Goal: Transaction & Acquisition: Book appointment/travel/reservation

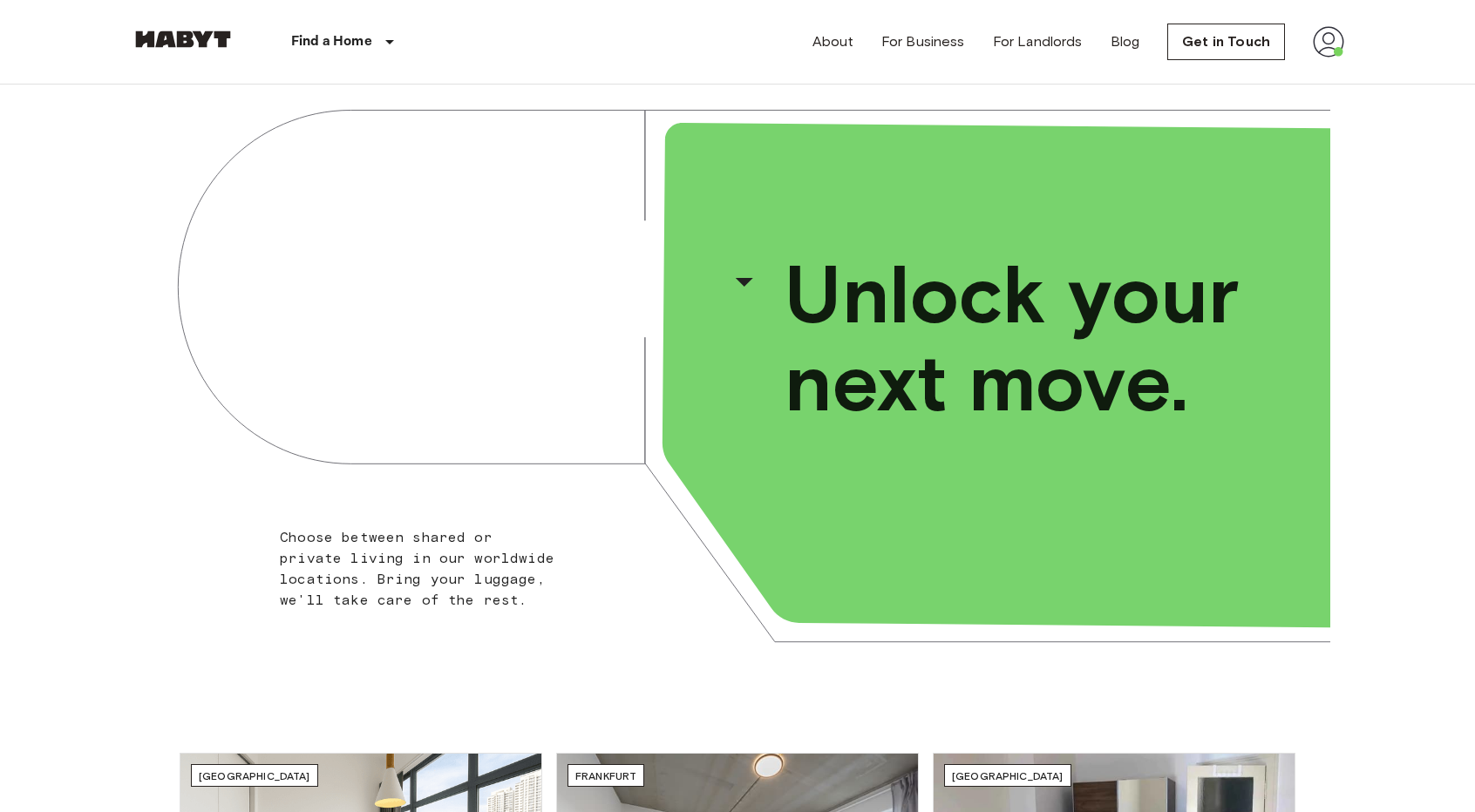
click at [1323, 45] on img at bounding box center [1329, 41] width 31 height 31
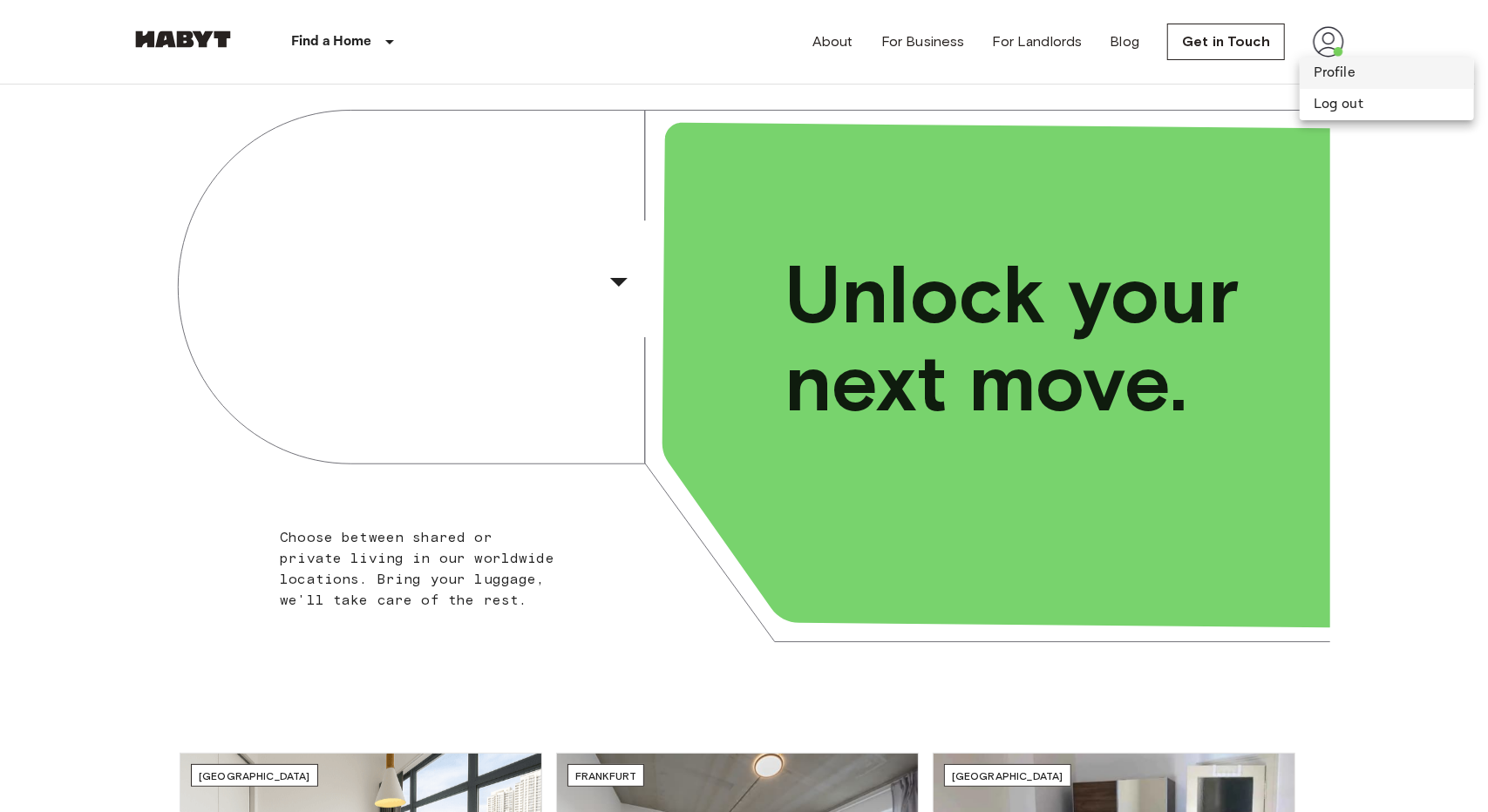
click at [1329, 69] on li "Profile" at bounding box center [1386, 72] width 174 height 31
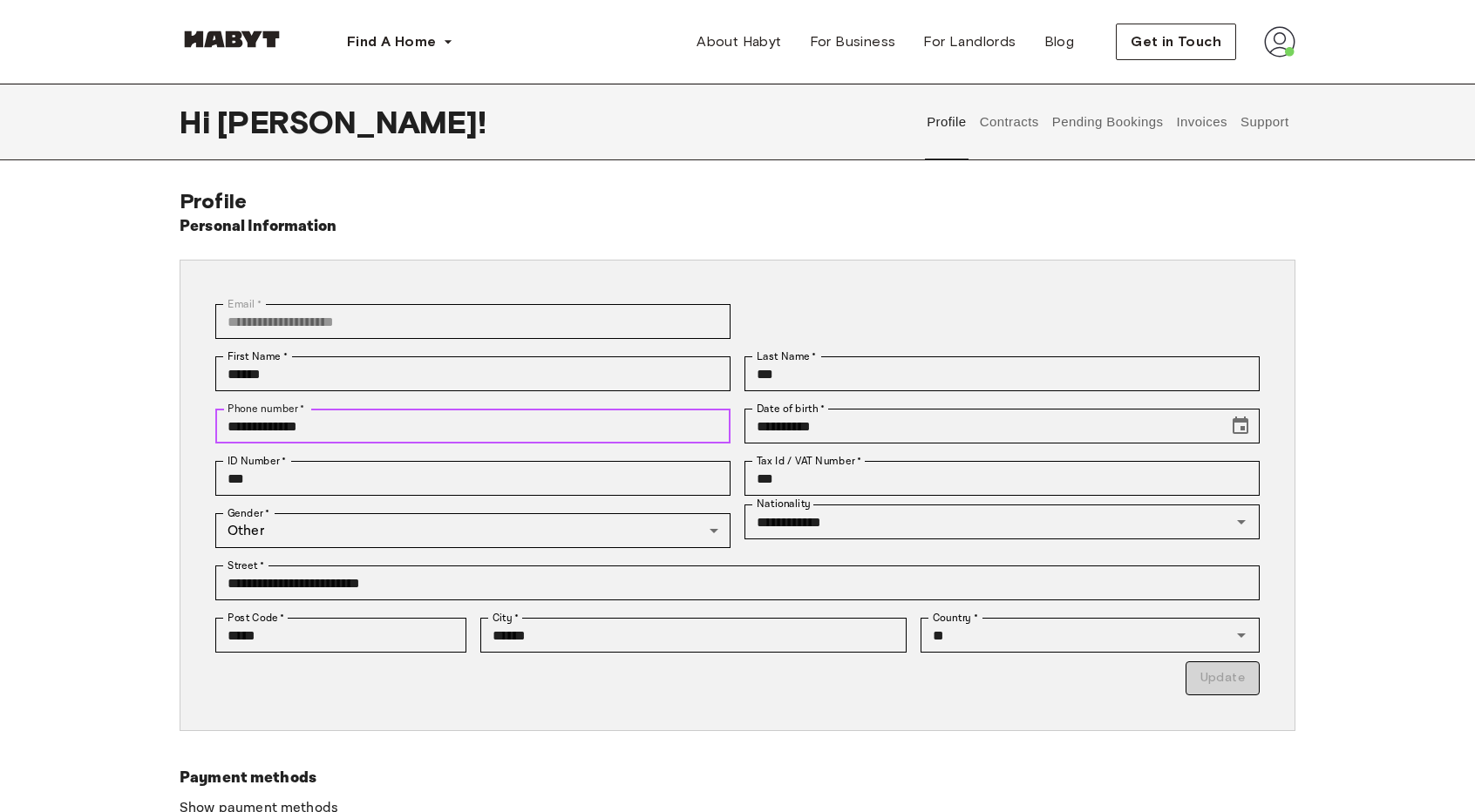
drag, startPoint x: 281, startPoint y: 435, endPoint x: 156, endPoint y: 443, distance: 125.3
click at [156, 443] on div "**********" at bounding box center [738, 548] width 1255 height 720
click at [338, 427] on input "**********" at bounding box center [472, 426] width 515 height 35
drag, startPoint x: 338, startPoint y: 426, endPoint x: 71, endPoint y: 436, distance: 267.2
click at [73, 436] on div "**********" at bounding box center [738, 548] width 1475 height 720
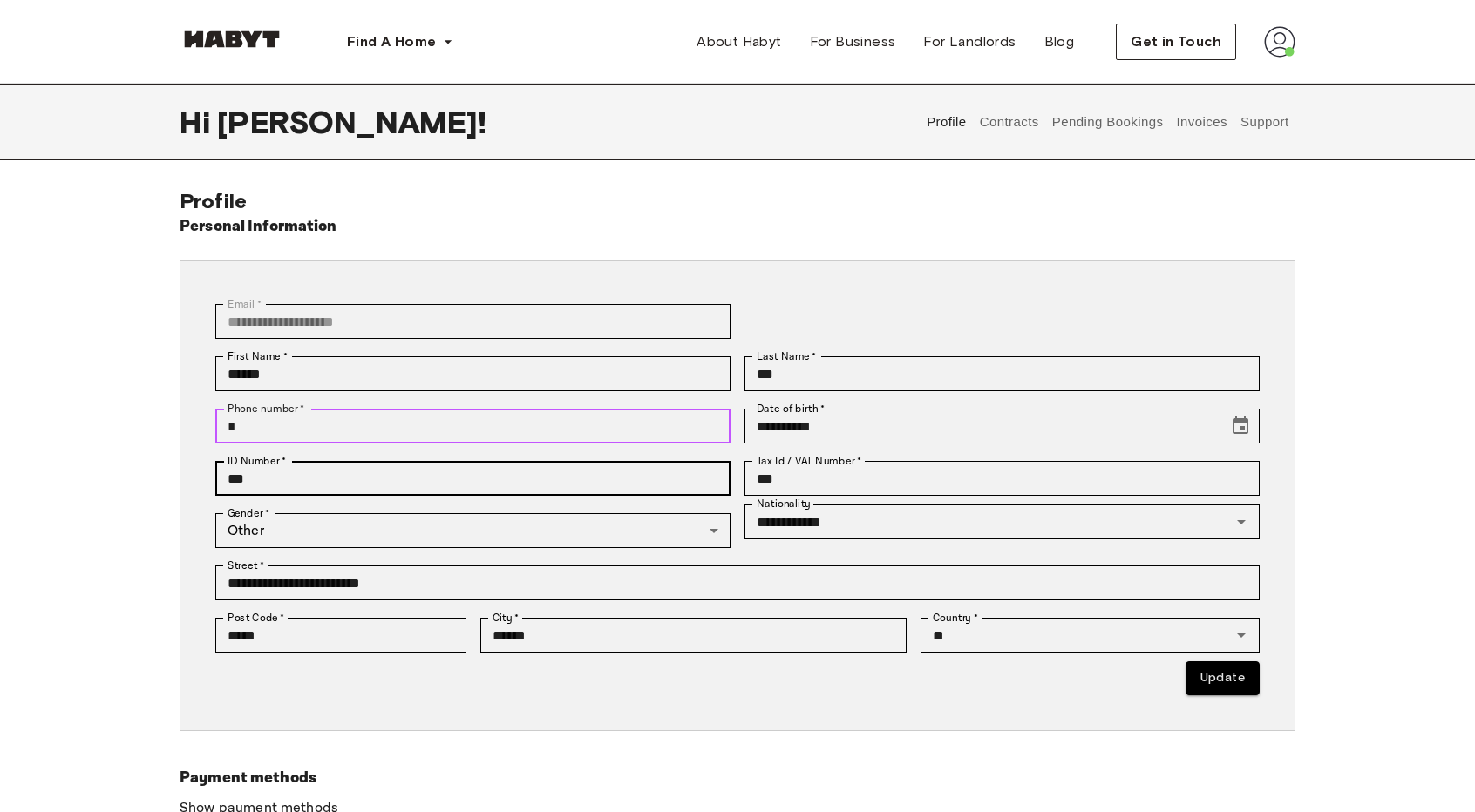
type input "**********"
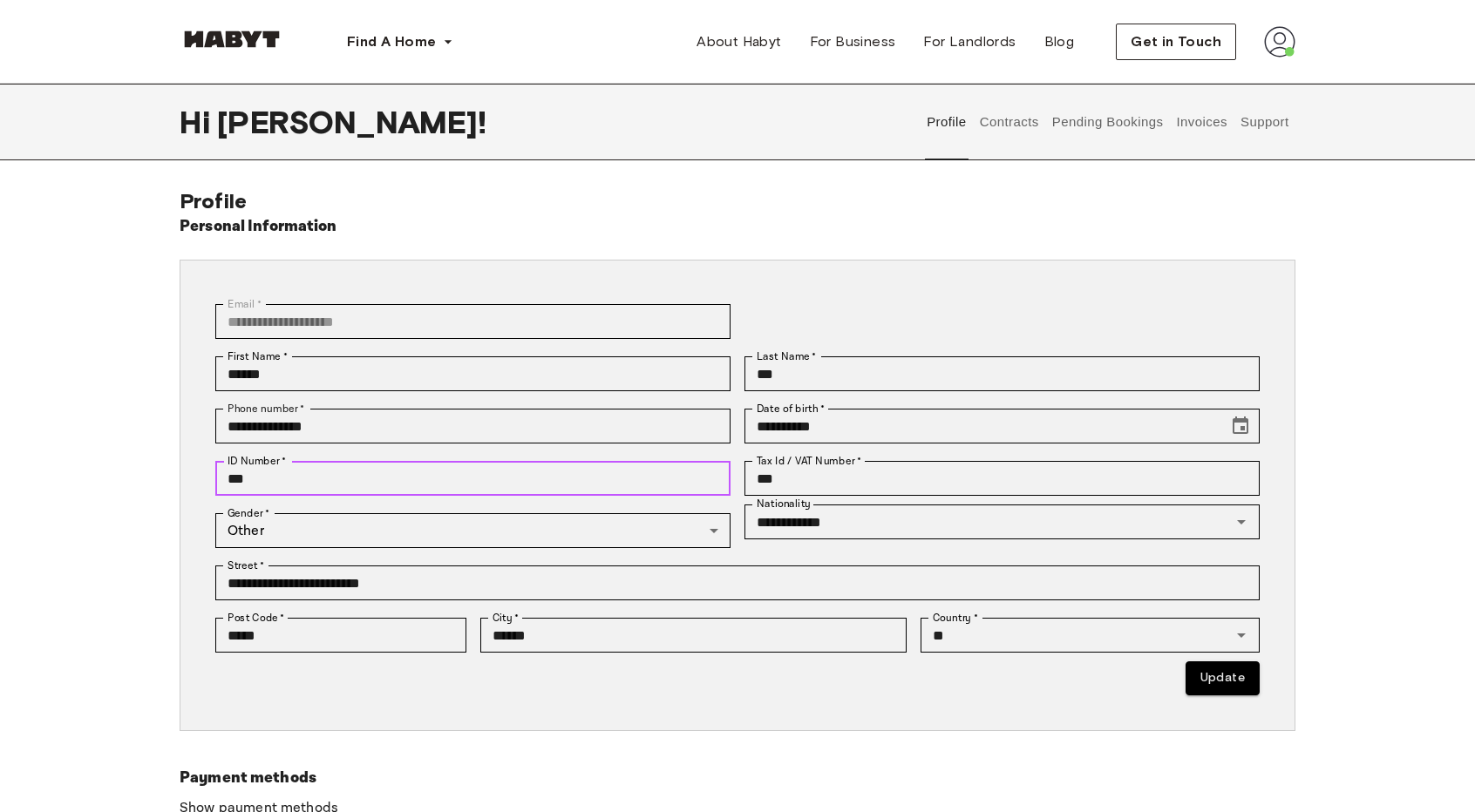
click at [515, 476] on input "***" at bounding box center [472, 478] width 515 height 35
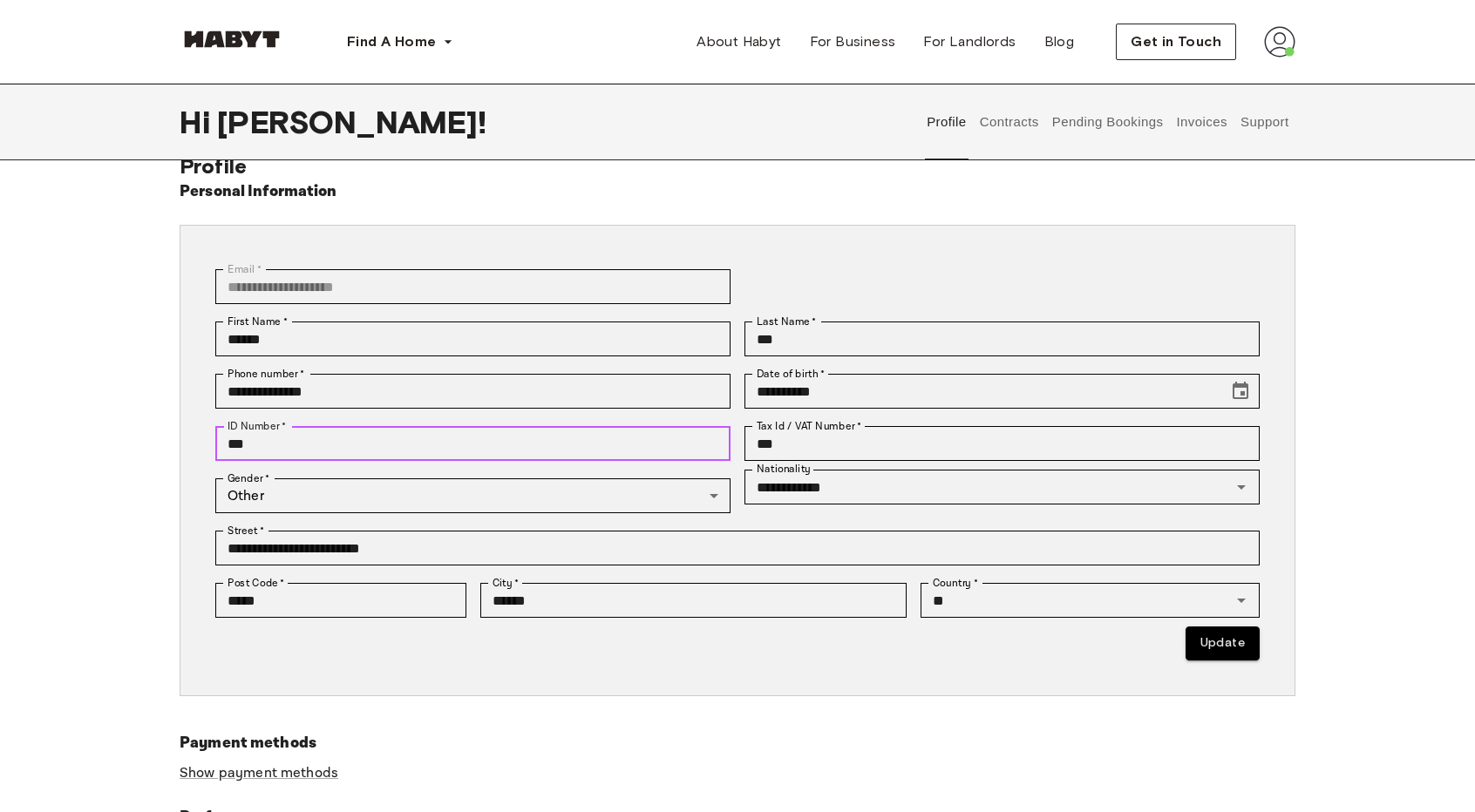
scroll to position [87, 0]
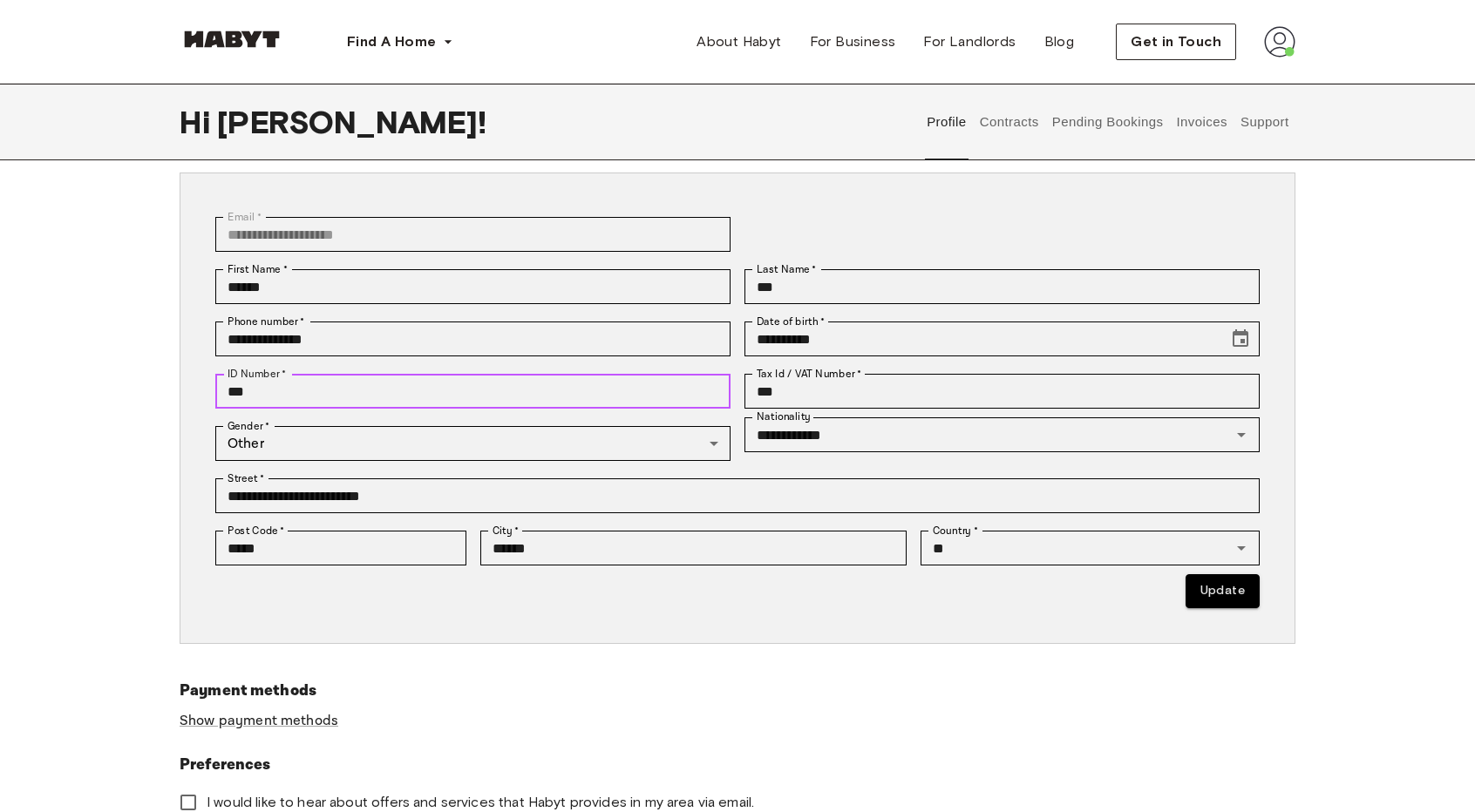
drag, startPoint x: 257, startPoint y: 391, endPoint x: 137, endPoint y: 396, distance: 120.1
click at [137, 396] on div "**********" at bounding box center [738, 460] width 1255 height 720
type input "*"
type input "*********"
click at [81, 387] on div "**********" at bounding box center [738, 460] width 1475 height 720
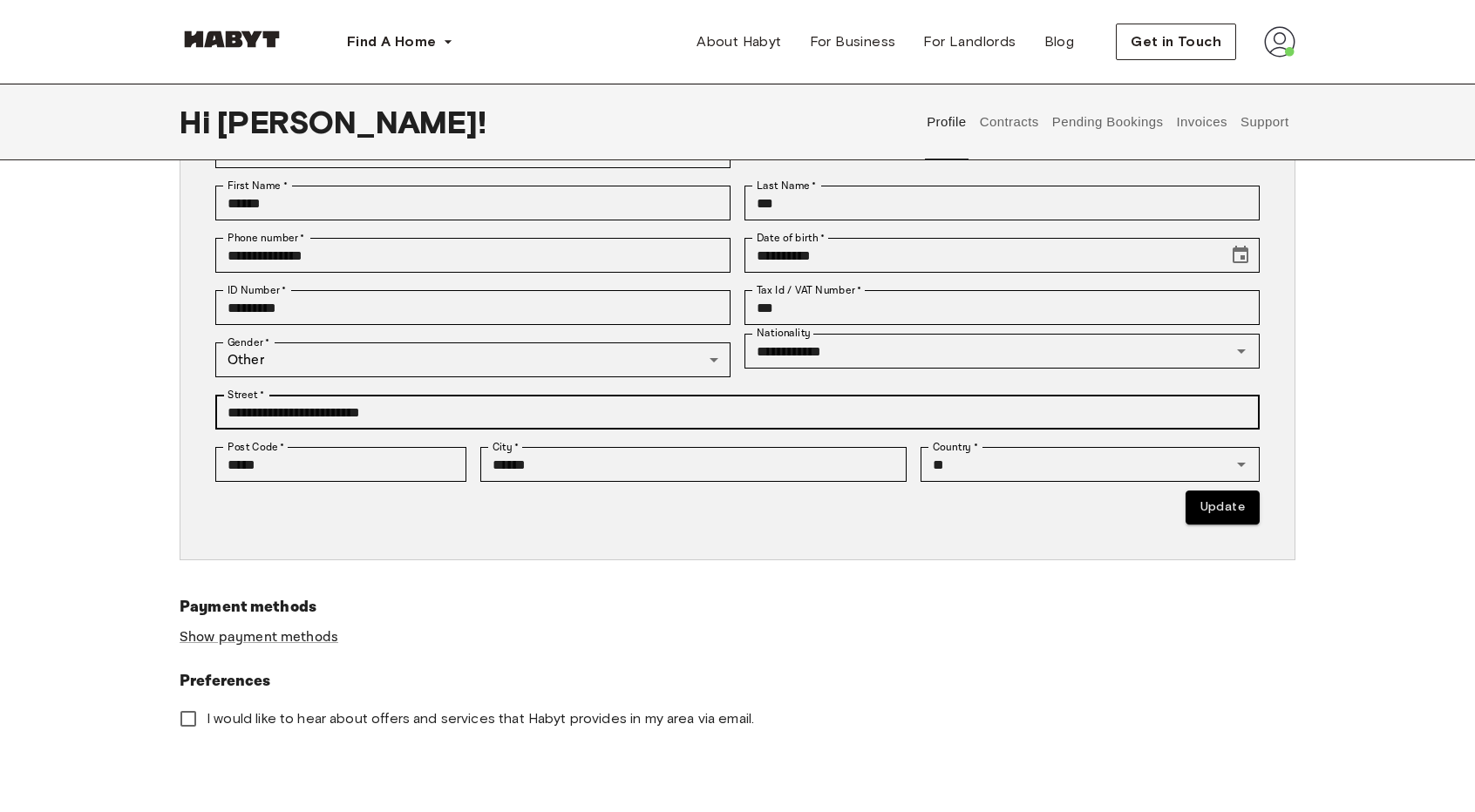
scroll to position [174, 0]
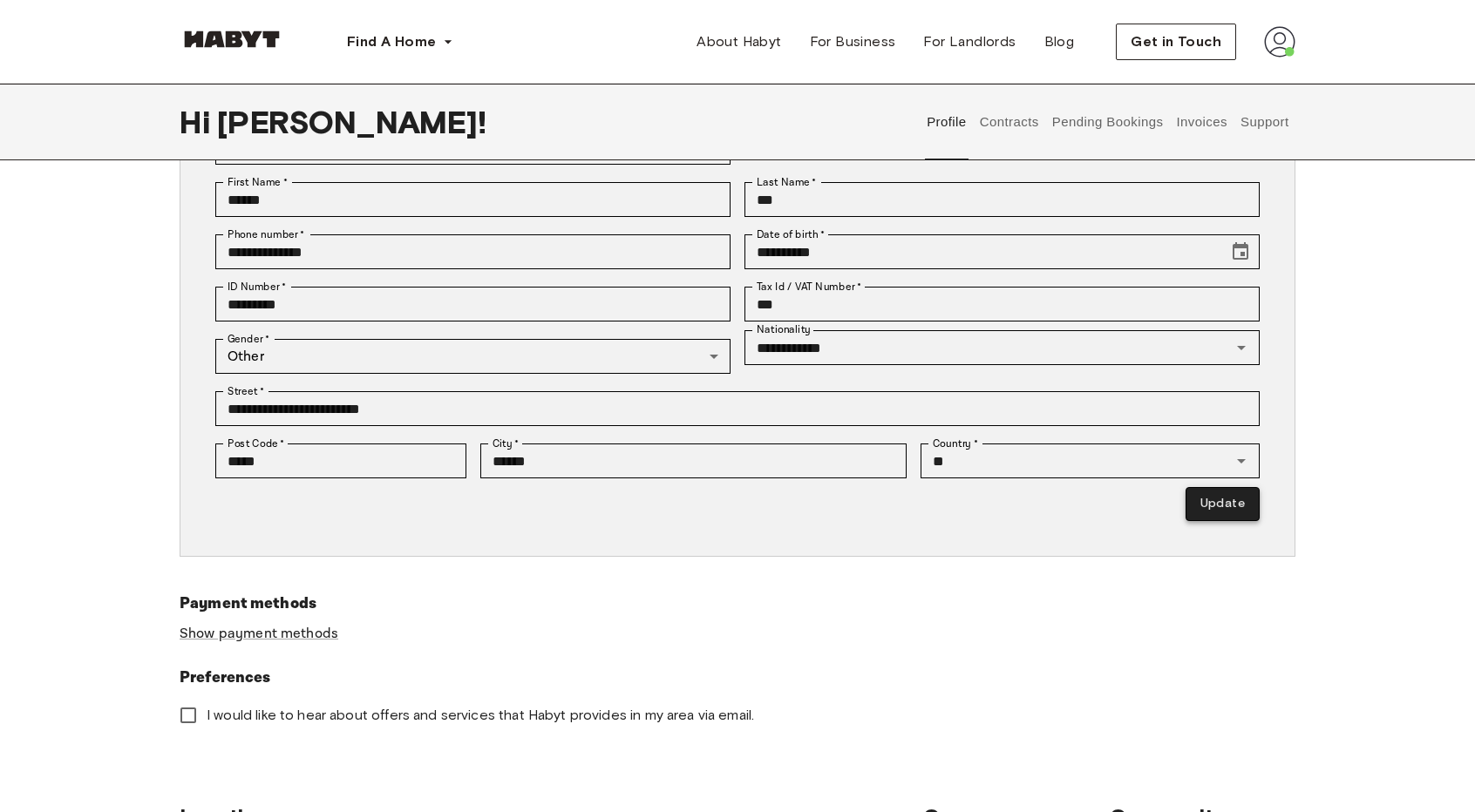
click at [1210, 506] on button "Update" at bounding box center [1222, 504] width 74 height 34
type input "*********"
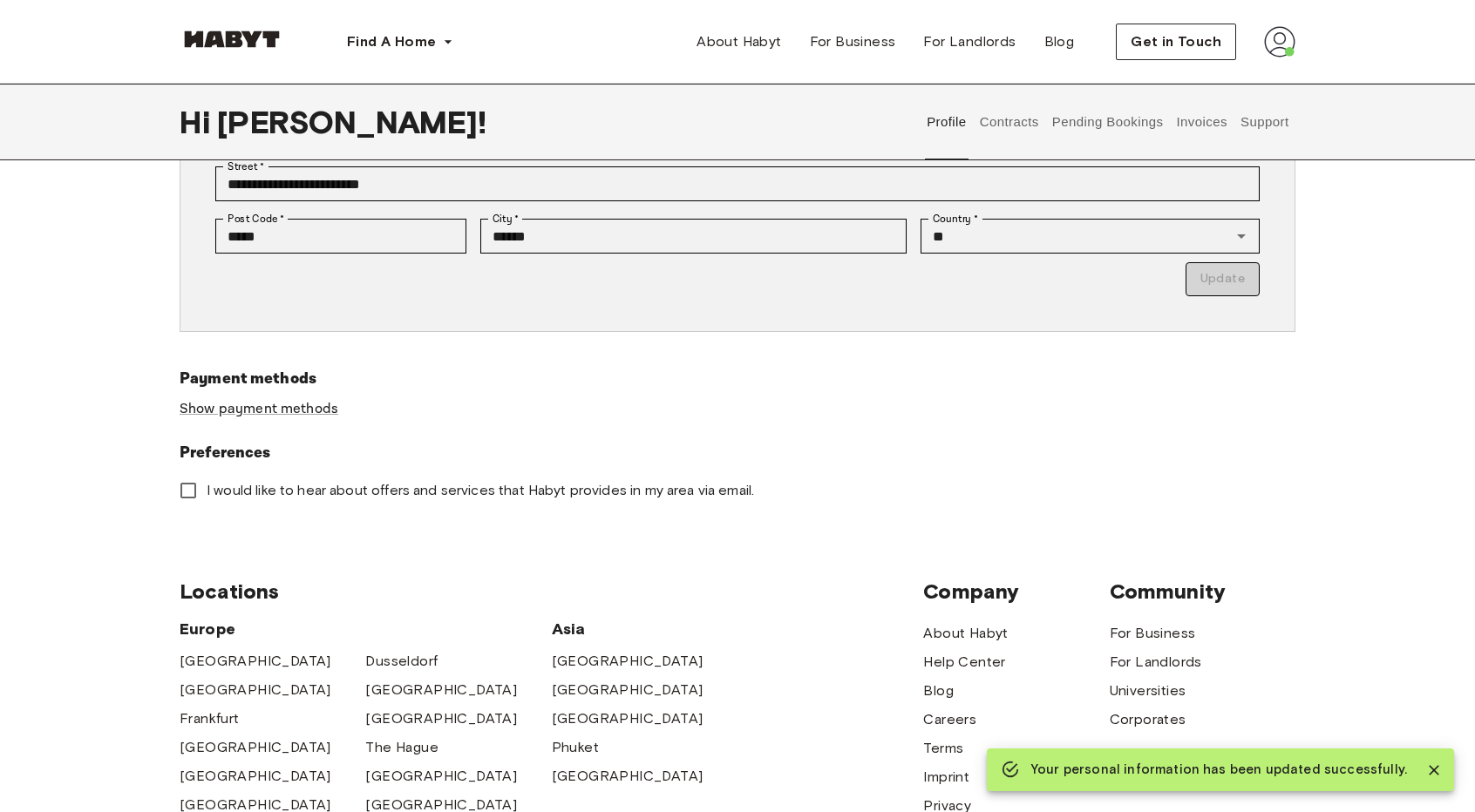
scroll to position [349, 0]
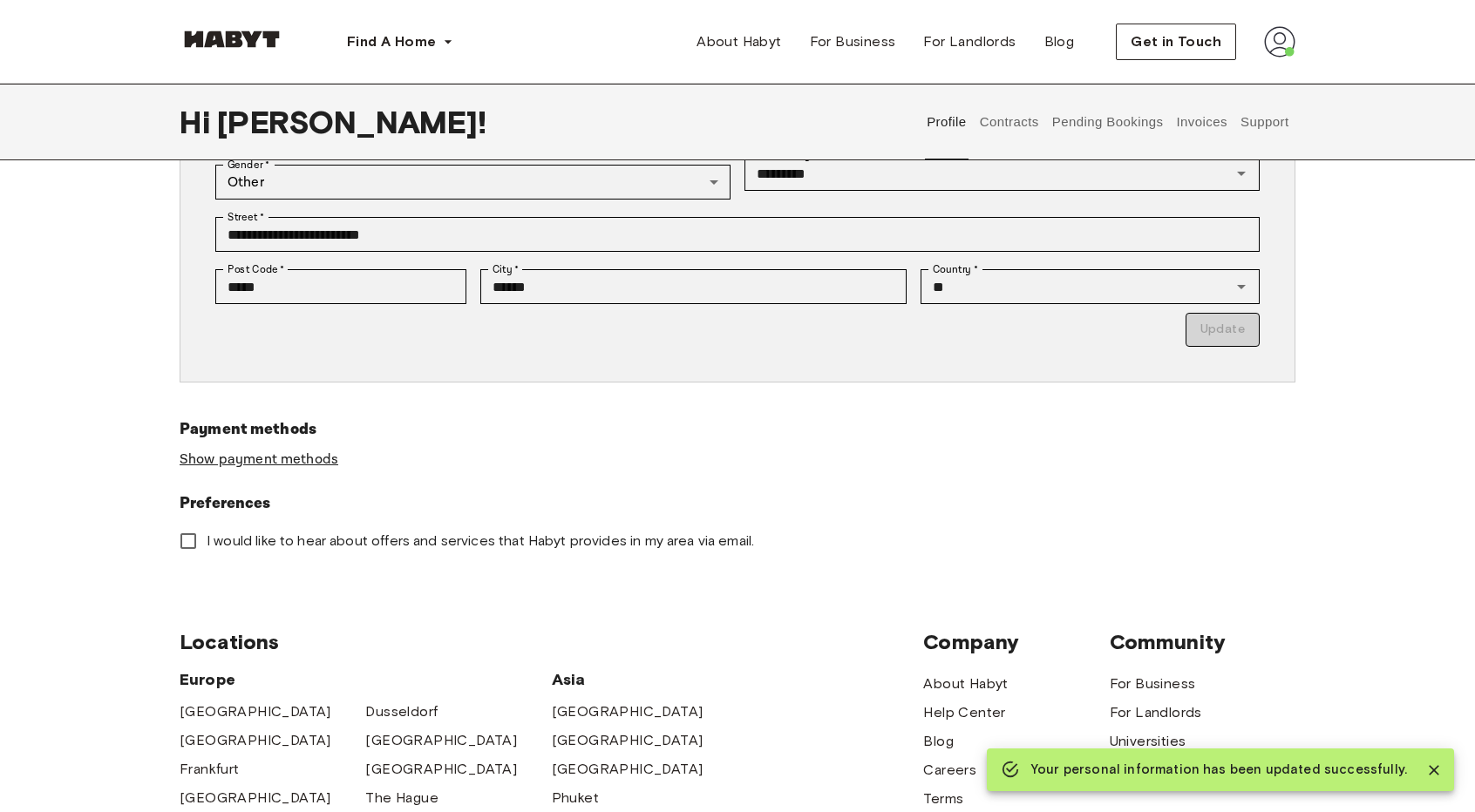
click at [296, 458] on link "Show payment methods" at bounding box center [259, 460] width 159 height 19
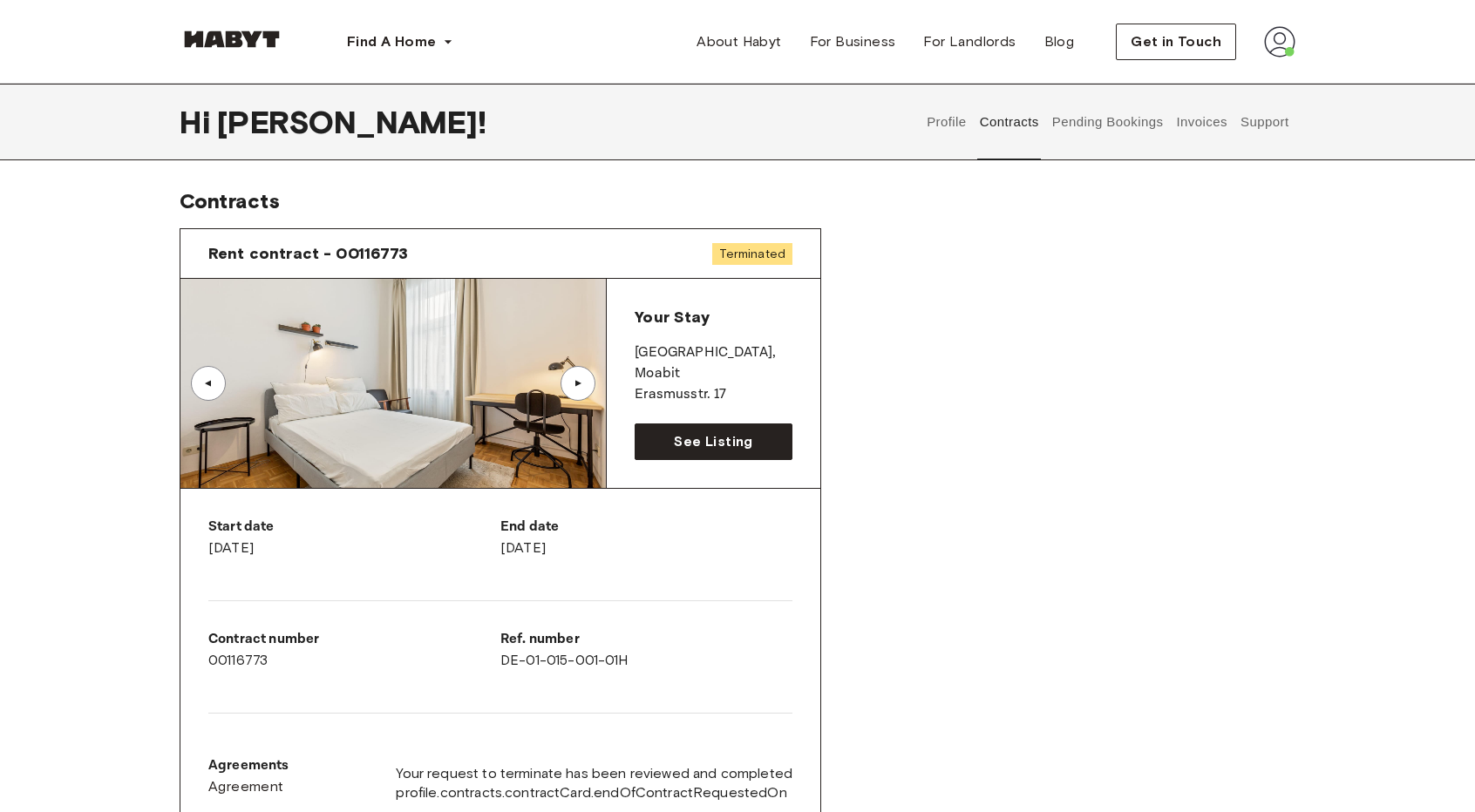
click at [1125, 118] on button "Pending Bookings" at bounding box center [1108, 122] width 116 height 77
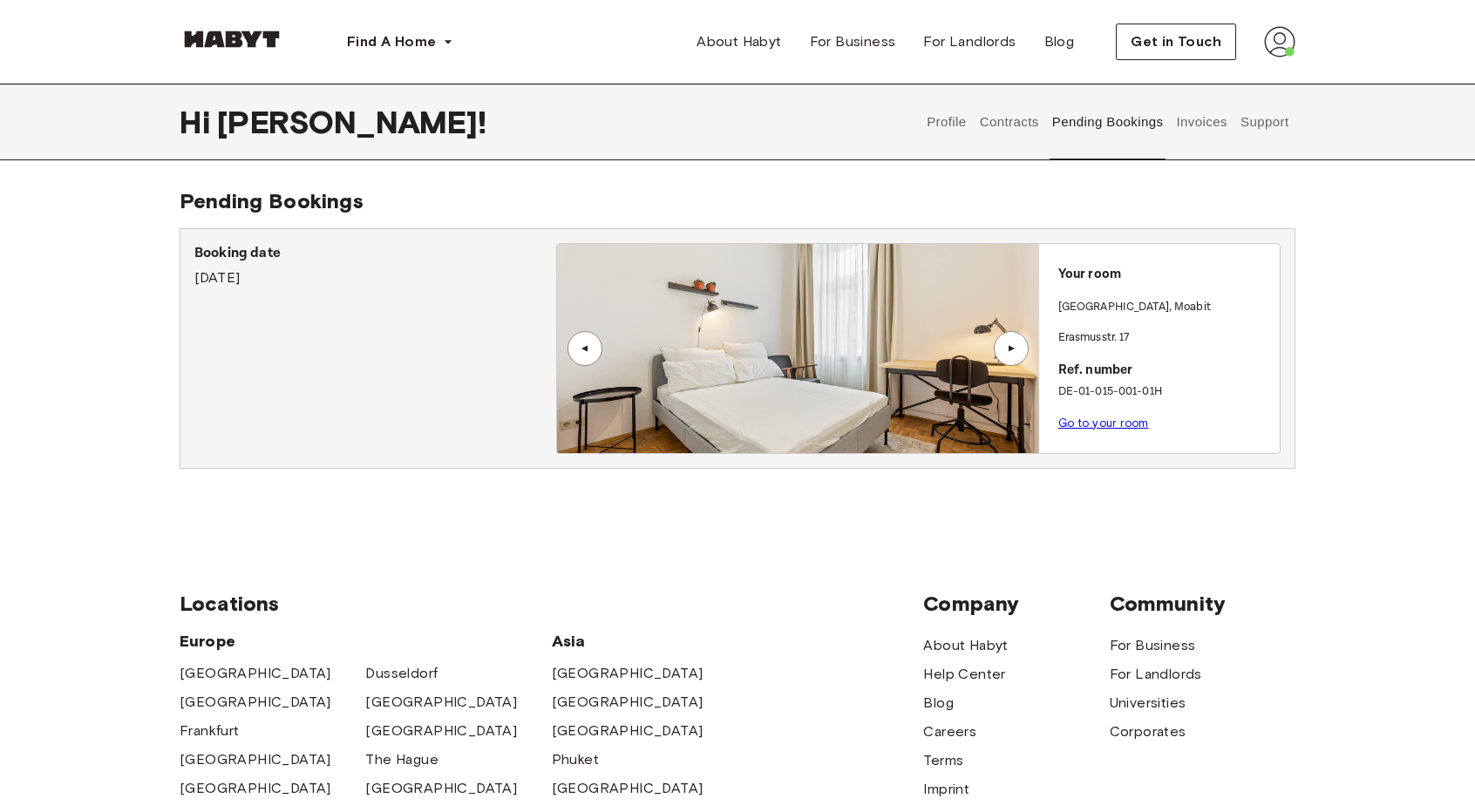
click at [1221, 122] on button "Invoices" at bounding box center [1202, 122] width 55 height 77
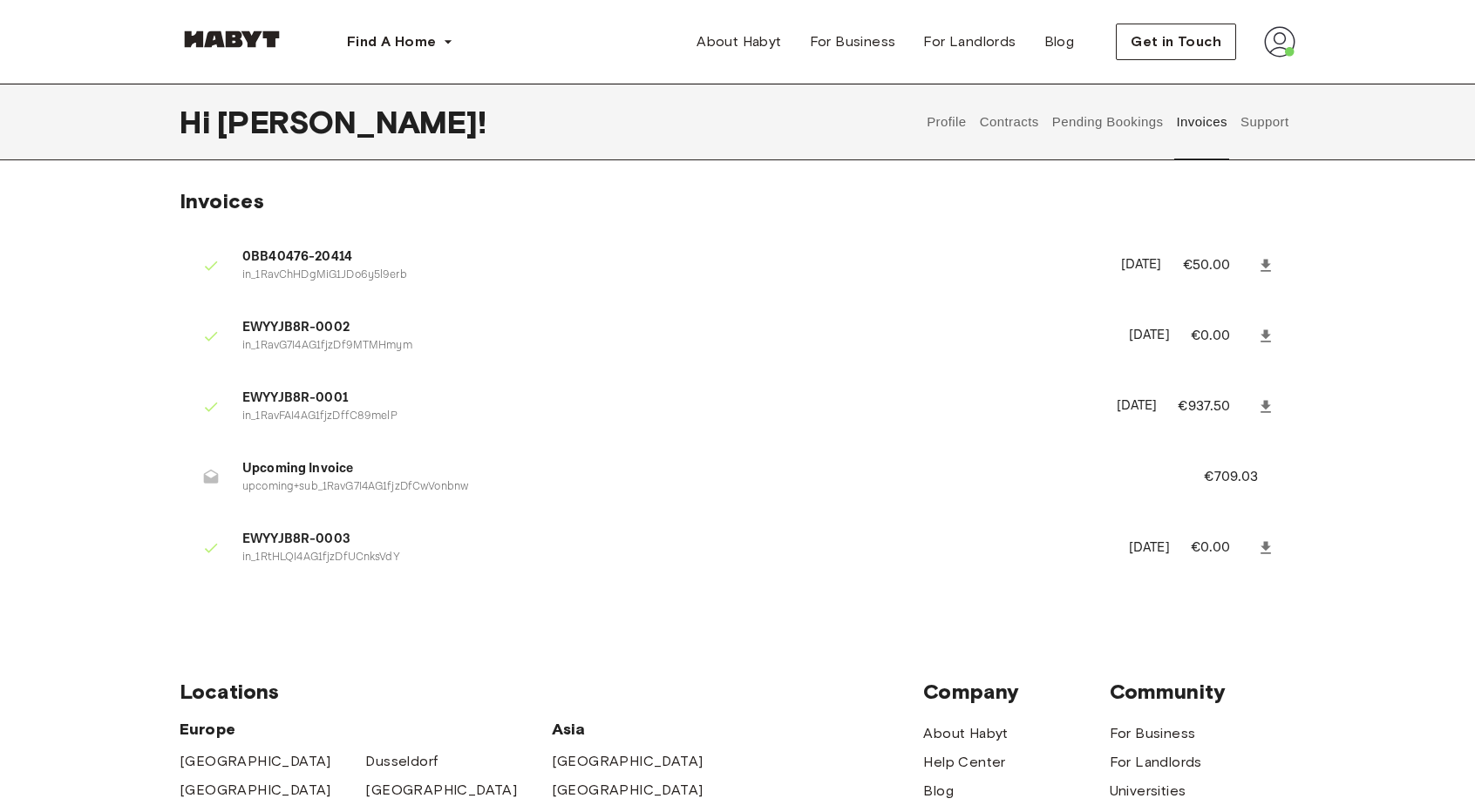
click at [1255, 465] on li "Upcoming Invoice upcoming+sub_1RavG7I4AG1fjzDfCwVonbnw €709.03" at bounding box center [738, 476] width 1116 height 60
click at [1246, 473] on p "€709.03" at bounding box center [1243, 476] width 78 height 21
click at [999, 129] on button "Contracts" at bounding box center [1009, 122] width 63 height 77
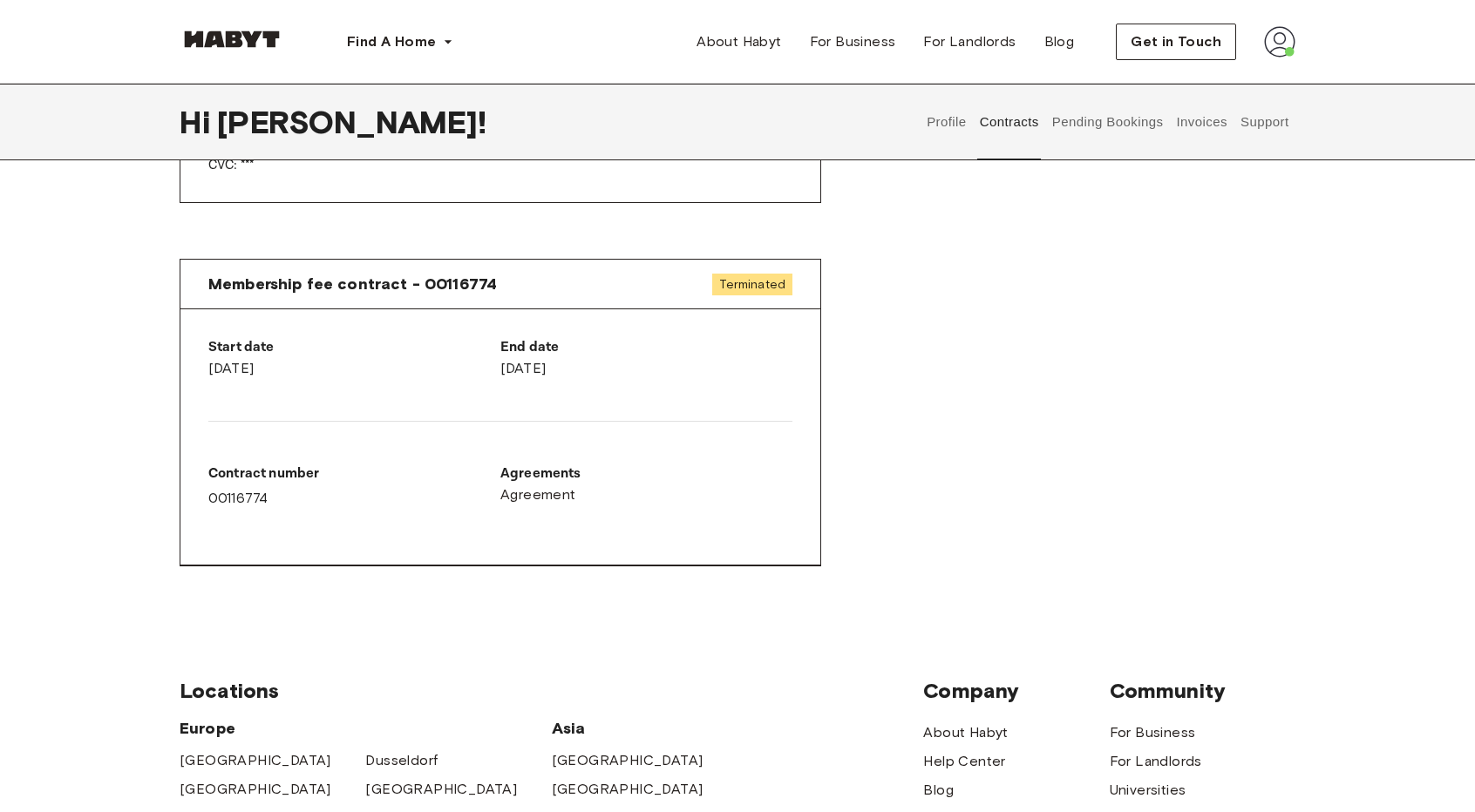
scroll to position [958, 0]
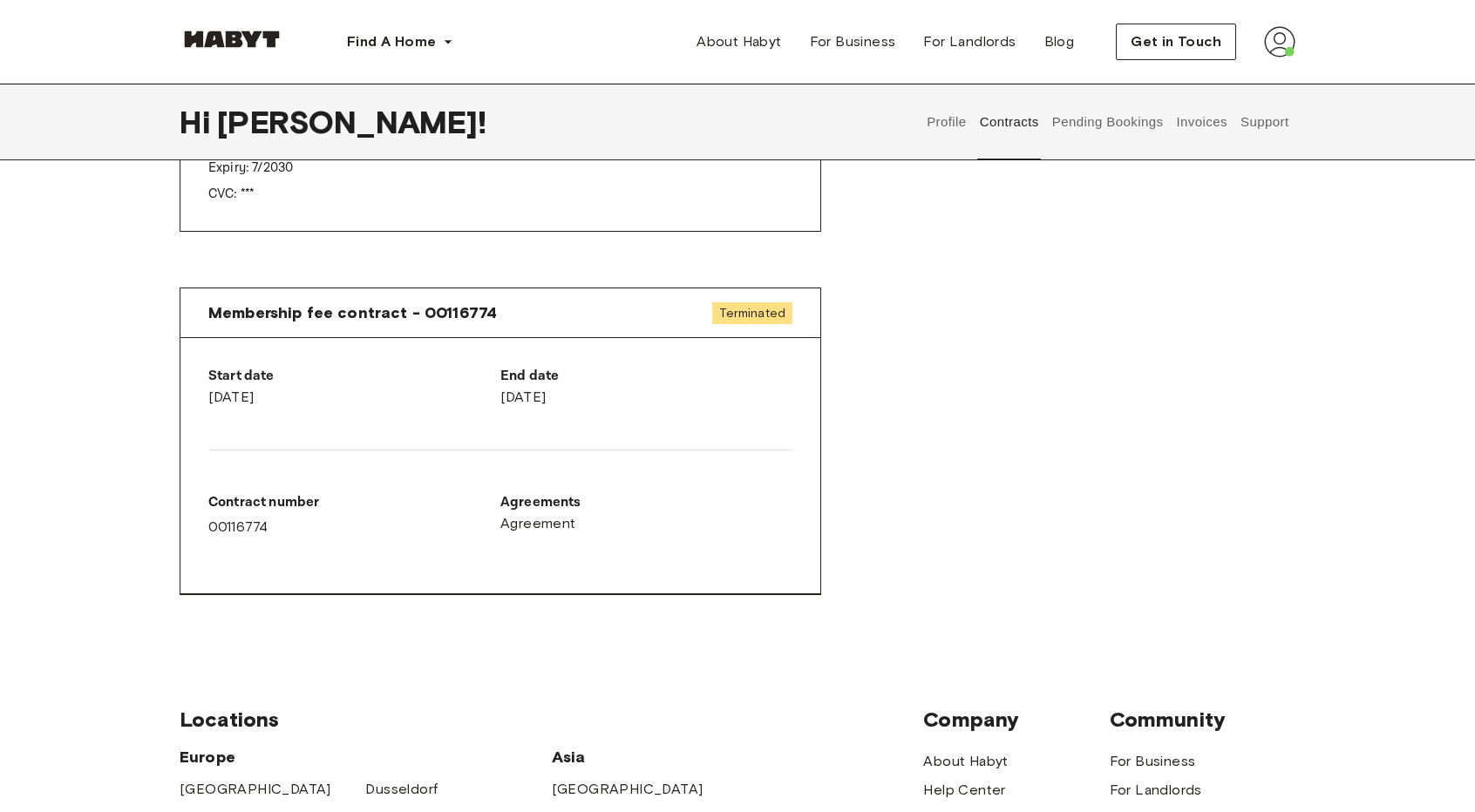
drag, startPoint x: 534, startPoint y: 394, endPoint x: 649, endPoint y: 388, distance: 115.2
click at [615, 394] on div "End date January 16th, 2026" at bounding box center [646, 386] width 292 height 42
click at [659, 390] on div "End date January 16th, 2026" at bounding box center [646, 386] width 292 height 42
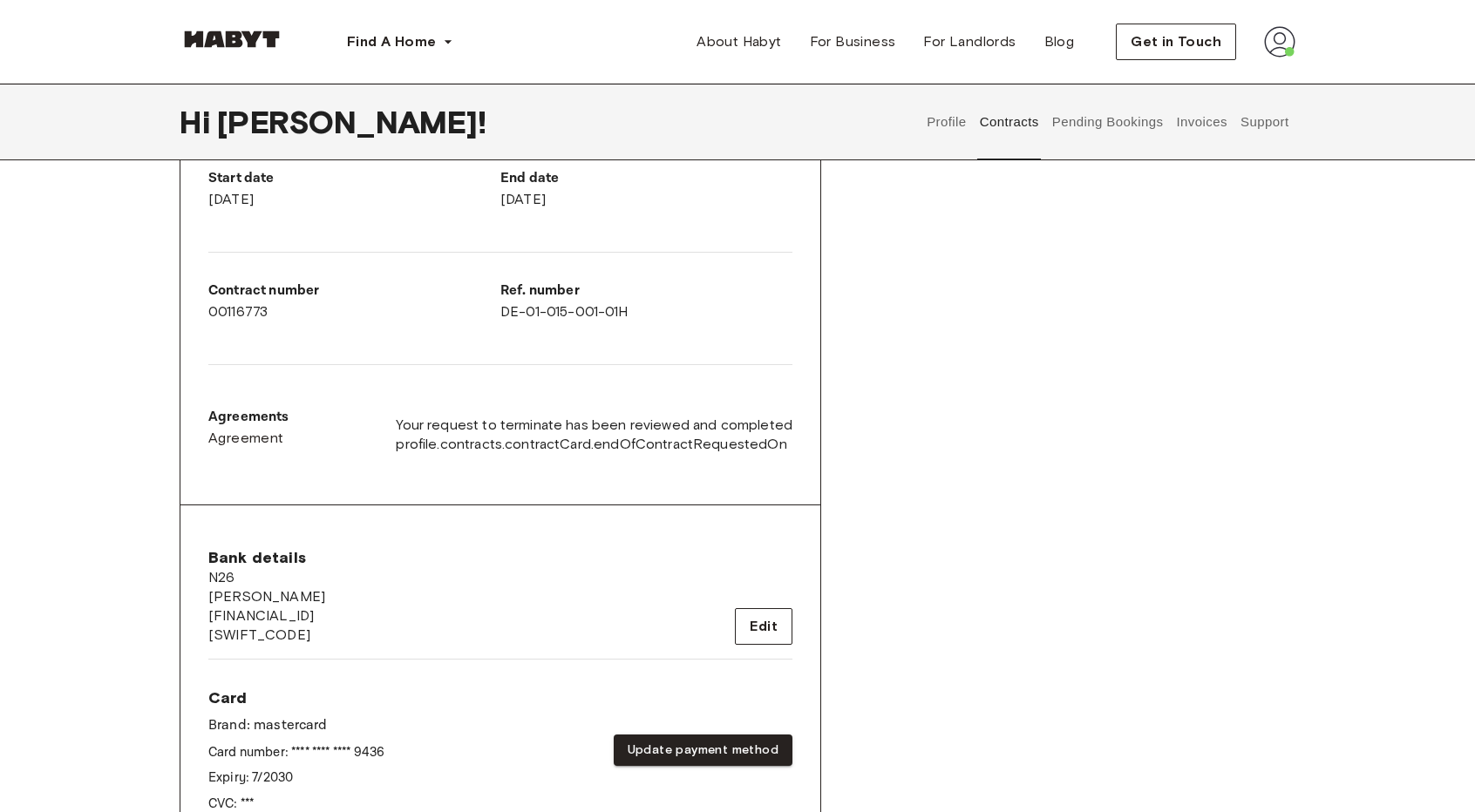
scroll to position [0, 0]
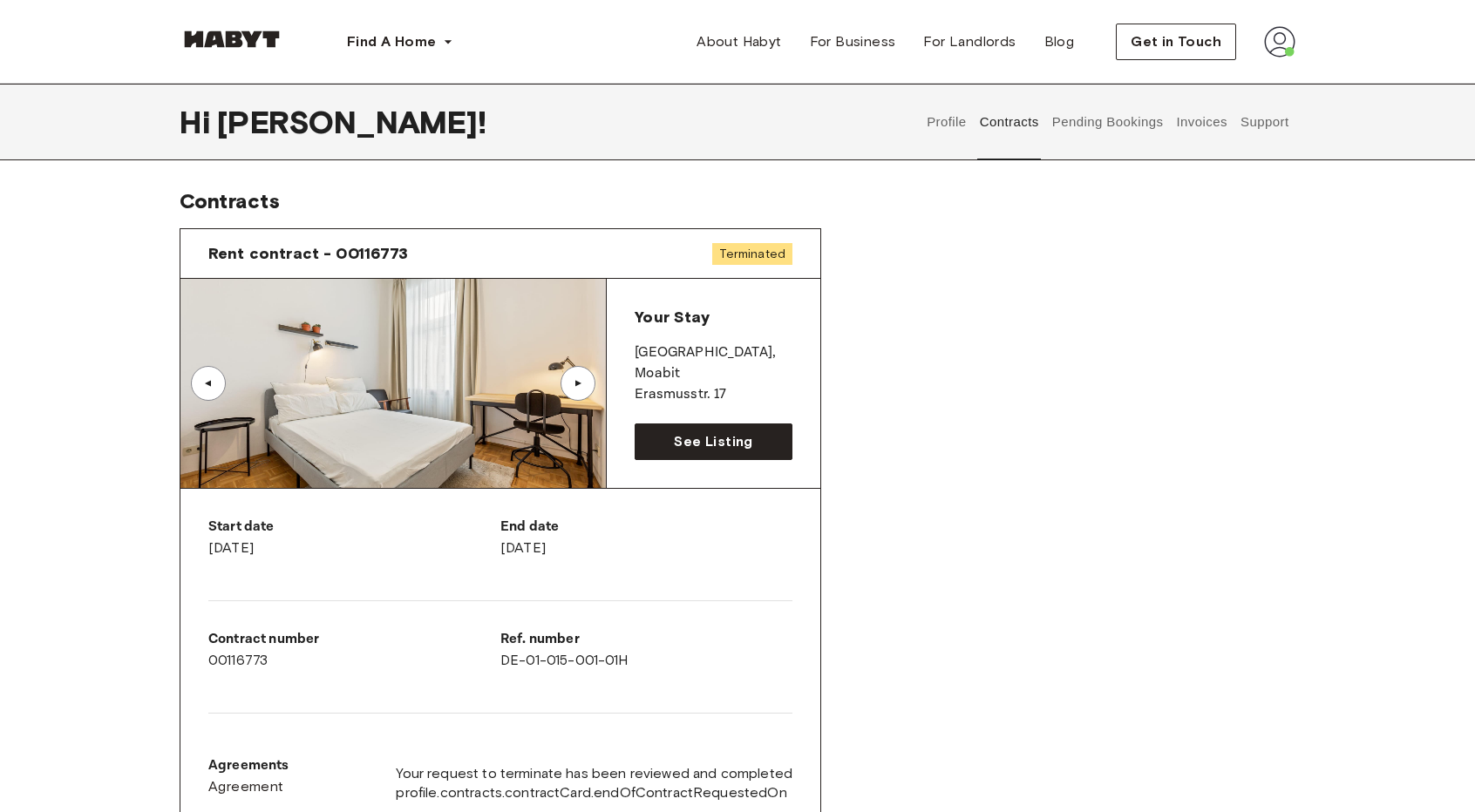
click at [1113, 467] on div "Rent contract - 00116773 Terminated ▲ ▲ Your Stay BERLIN , Moabit Erasmusstr. 1…" at bounding box center [738, 723] width 1116 height 1018
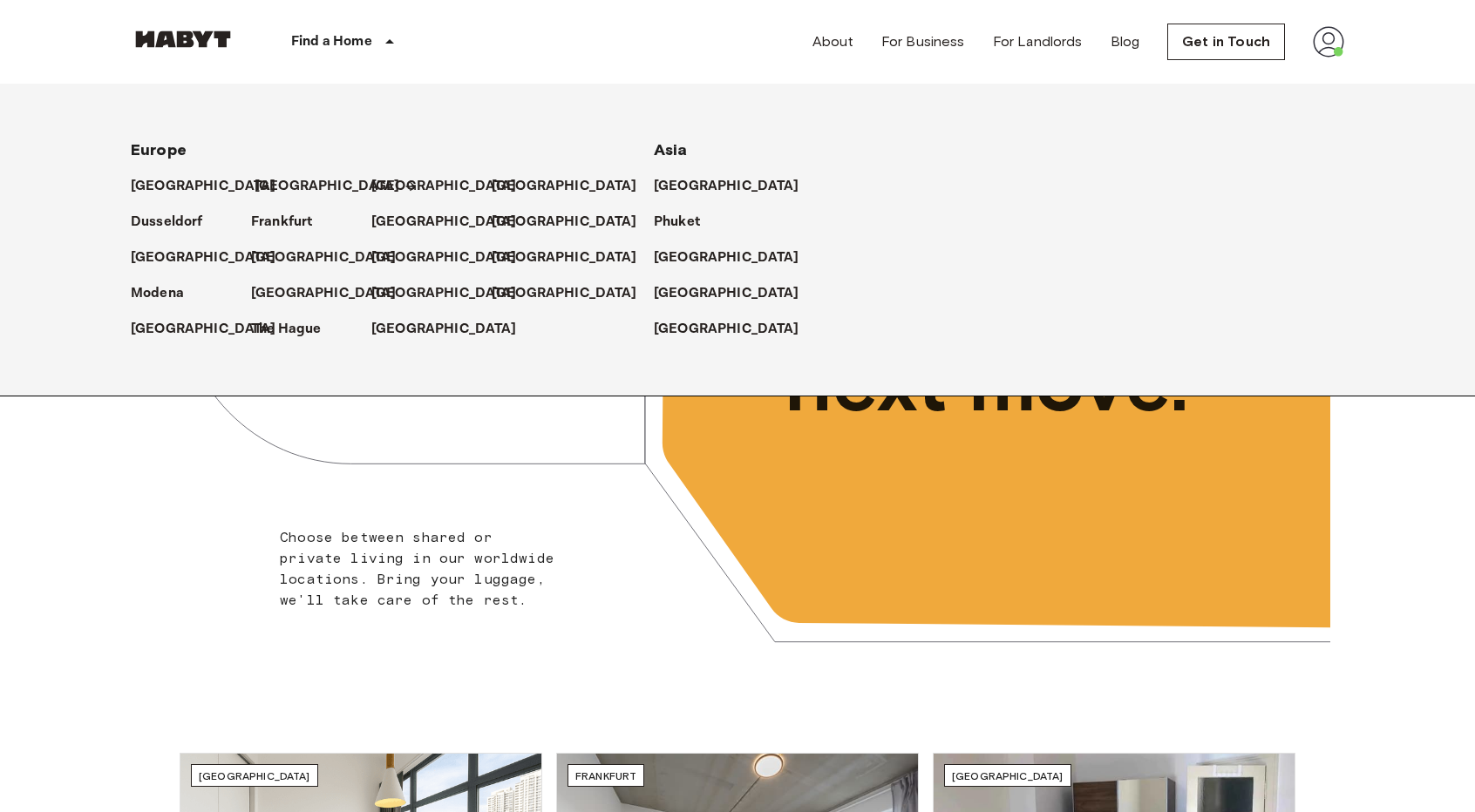
click at [284, 185] on p "[GEOGRAPHIC_DATA]" at bounding box center [327, 186] width 146 height 21
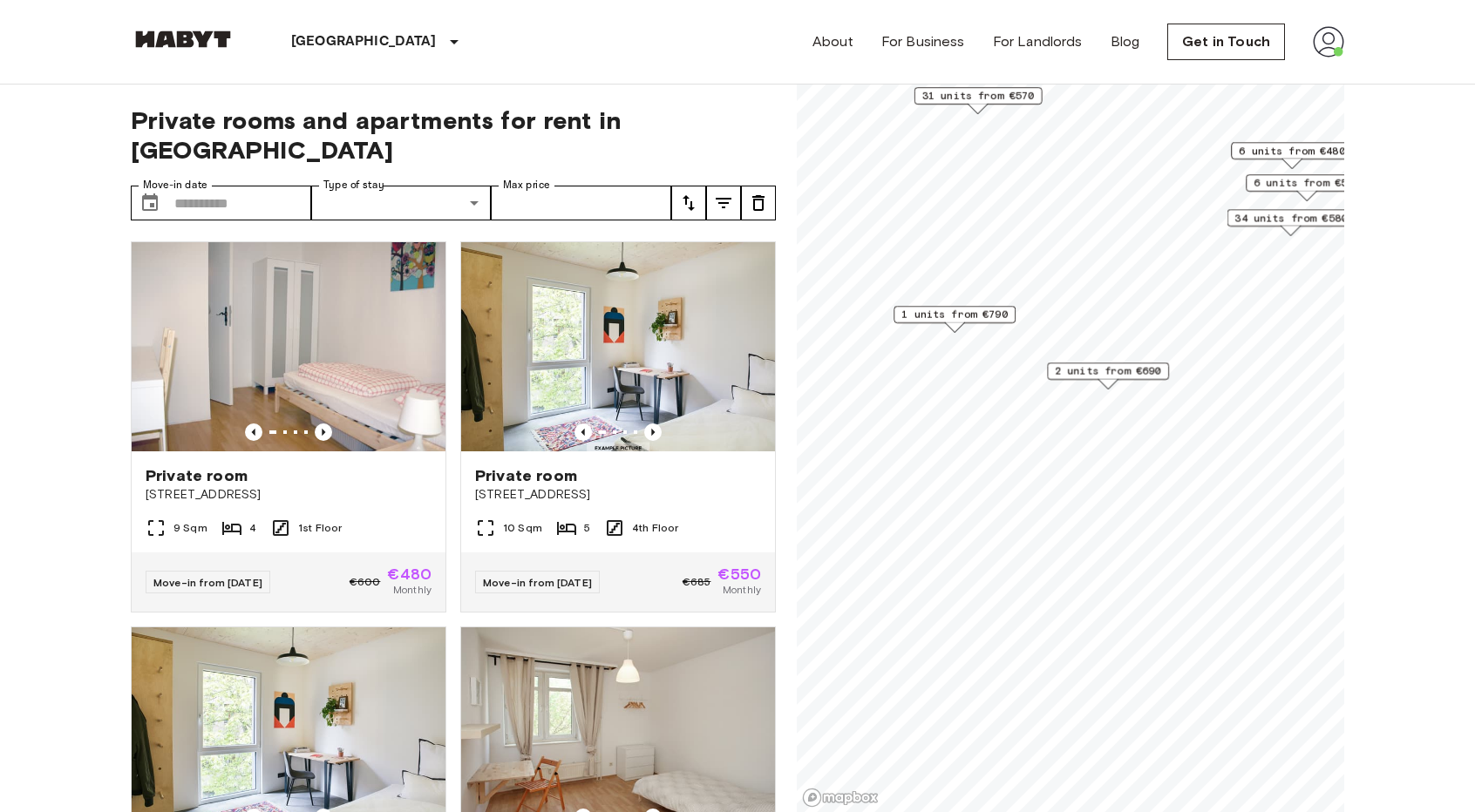
click at [976, 314] on span "1 units from €790" at bounding box center [954, 315] width 106 height 16
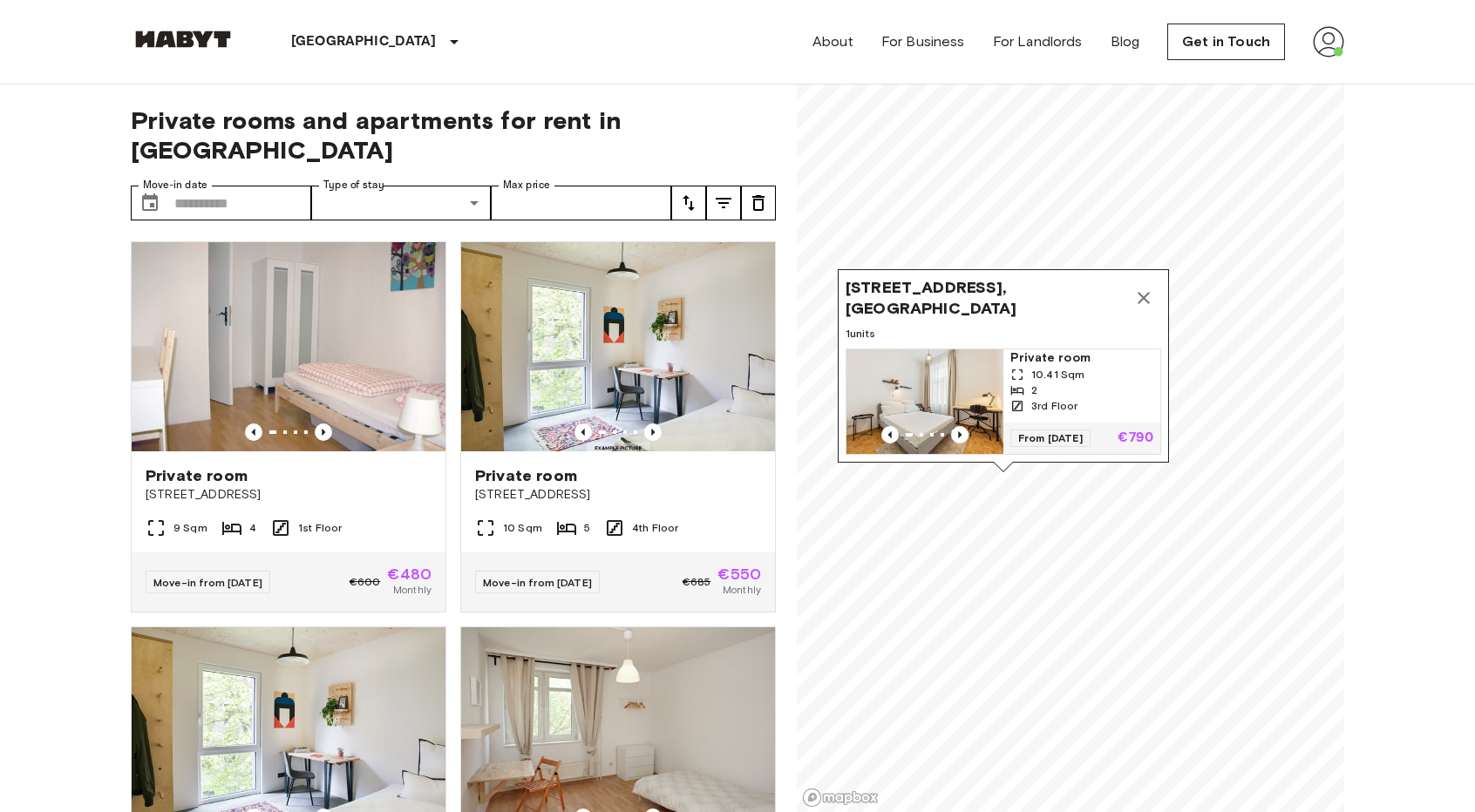
click at [952, 377] on img "Map marker" at bounding box center [925, 402] width 157 height 104
click at [1137, 294] on icon "Map marker" at bounding box center [1144, 297] width 21 height 21
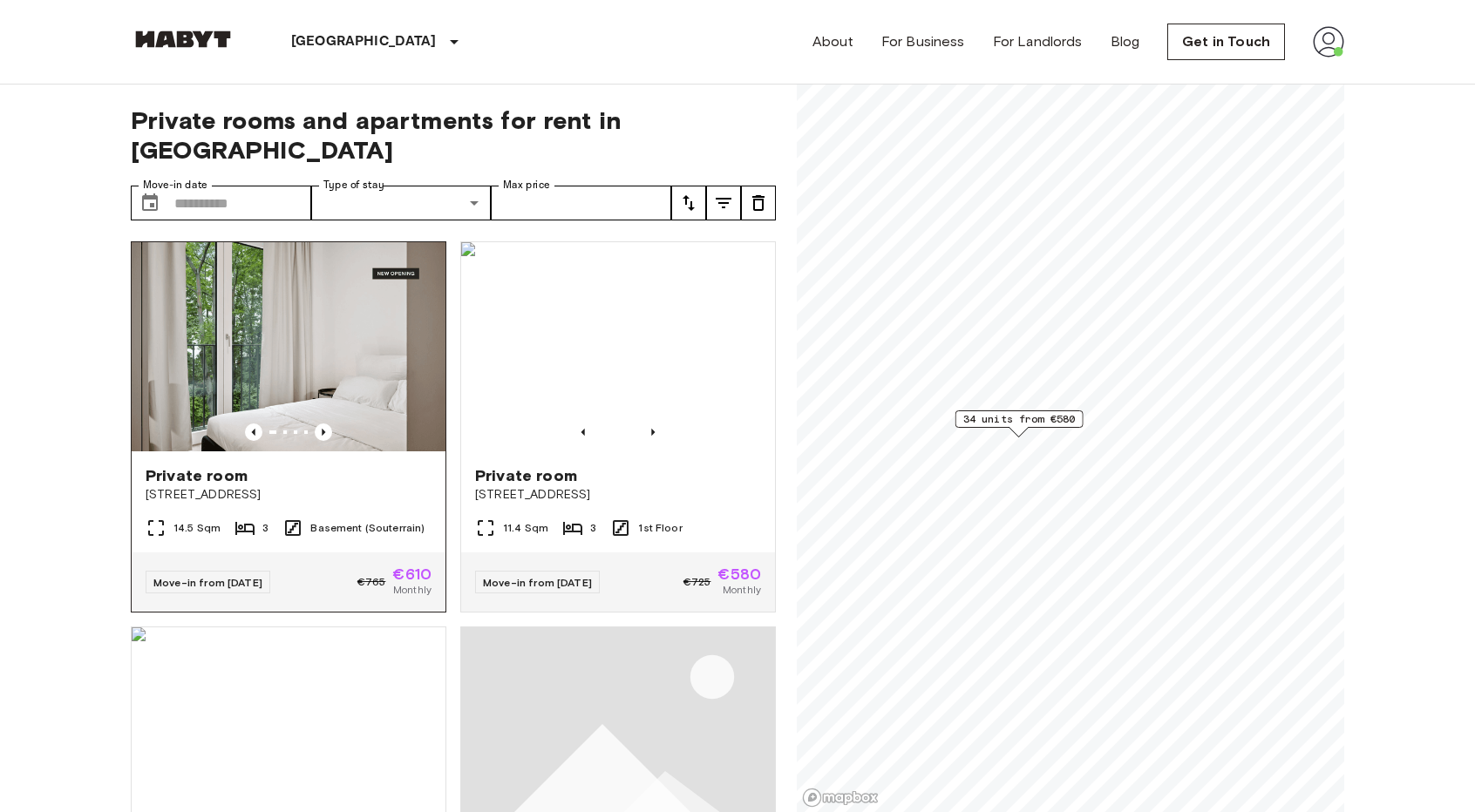
click at [364, 336] on img at bounding box center [288, 346] width 314 height 209
click at [399, 582] on span "Monthly" at bounding box center [412, 590] width 38 height 16
click at [328, 424] on icon "Previous image" at bounding box center [324, 433] width 18 height 18
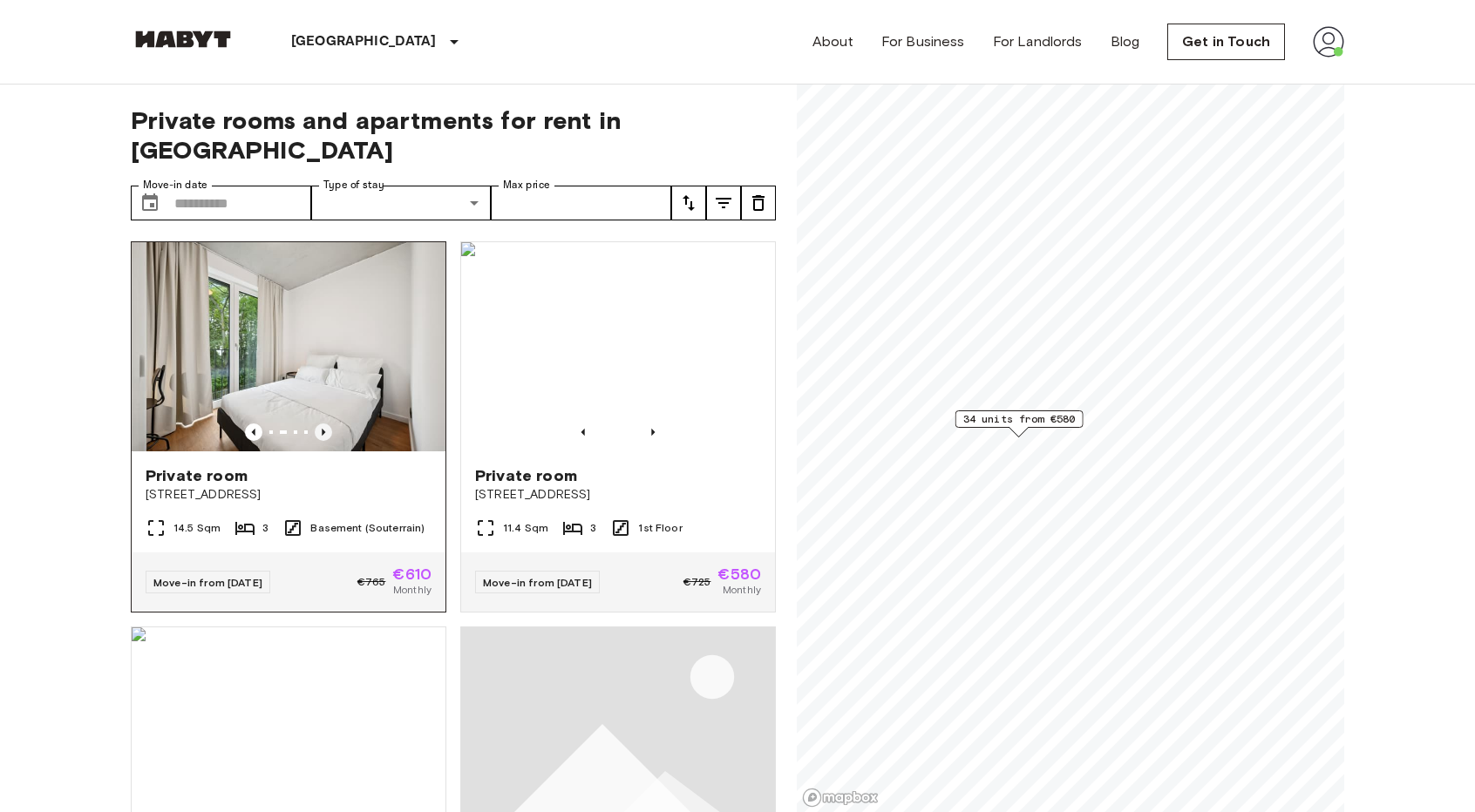
click at [326, 424] on icon "Previous image" at bounding box center [324, 433] width 18 height 18
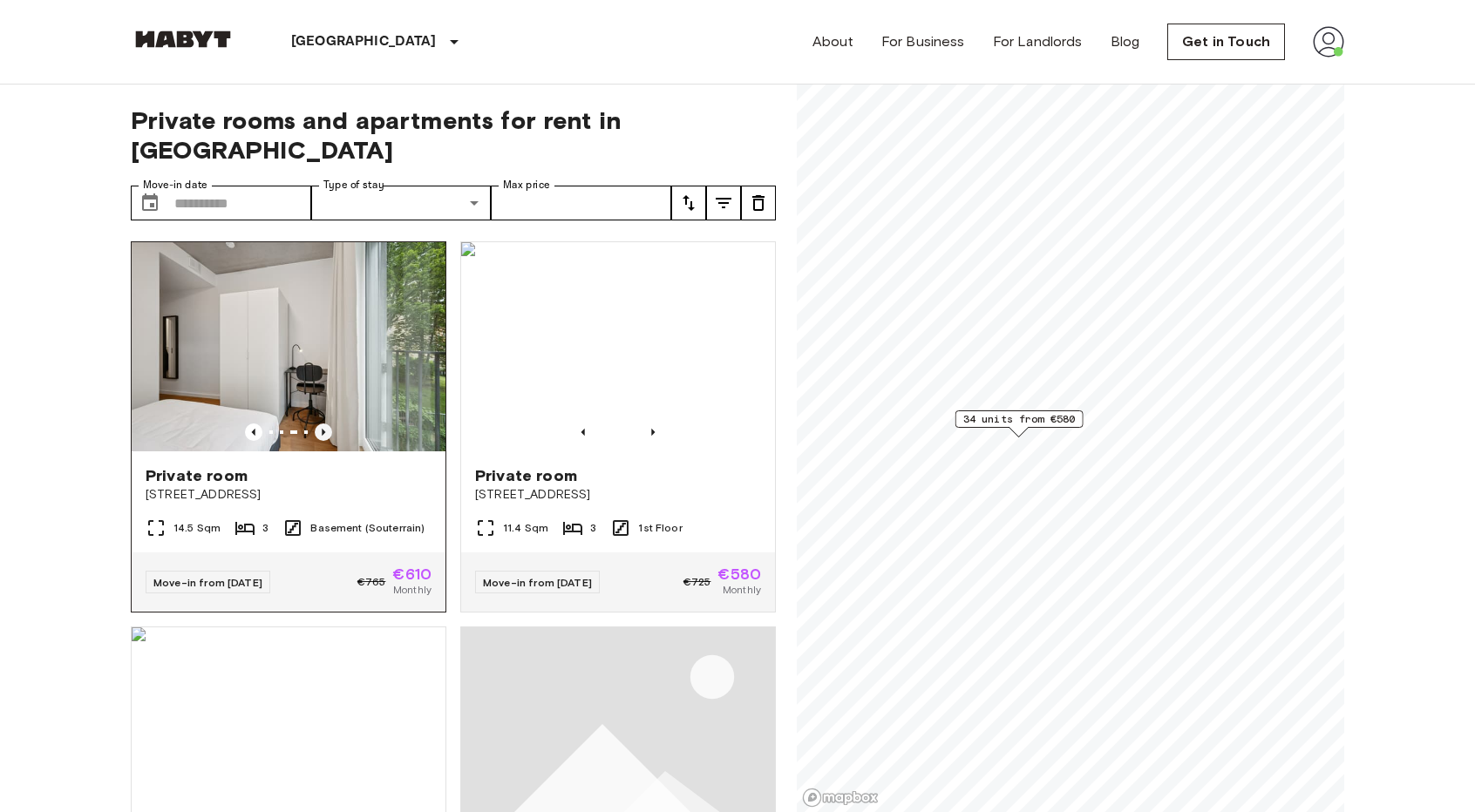
click at [324, 424] on icon "Previous image" at bounding box center [324, 433] width 18 height 18
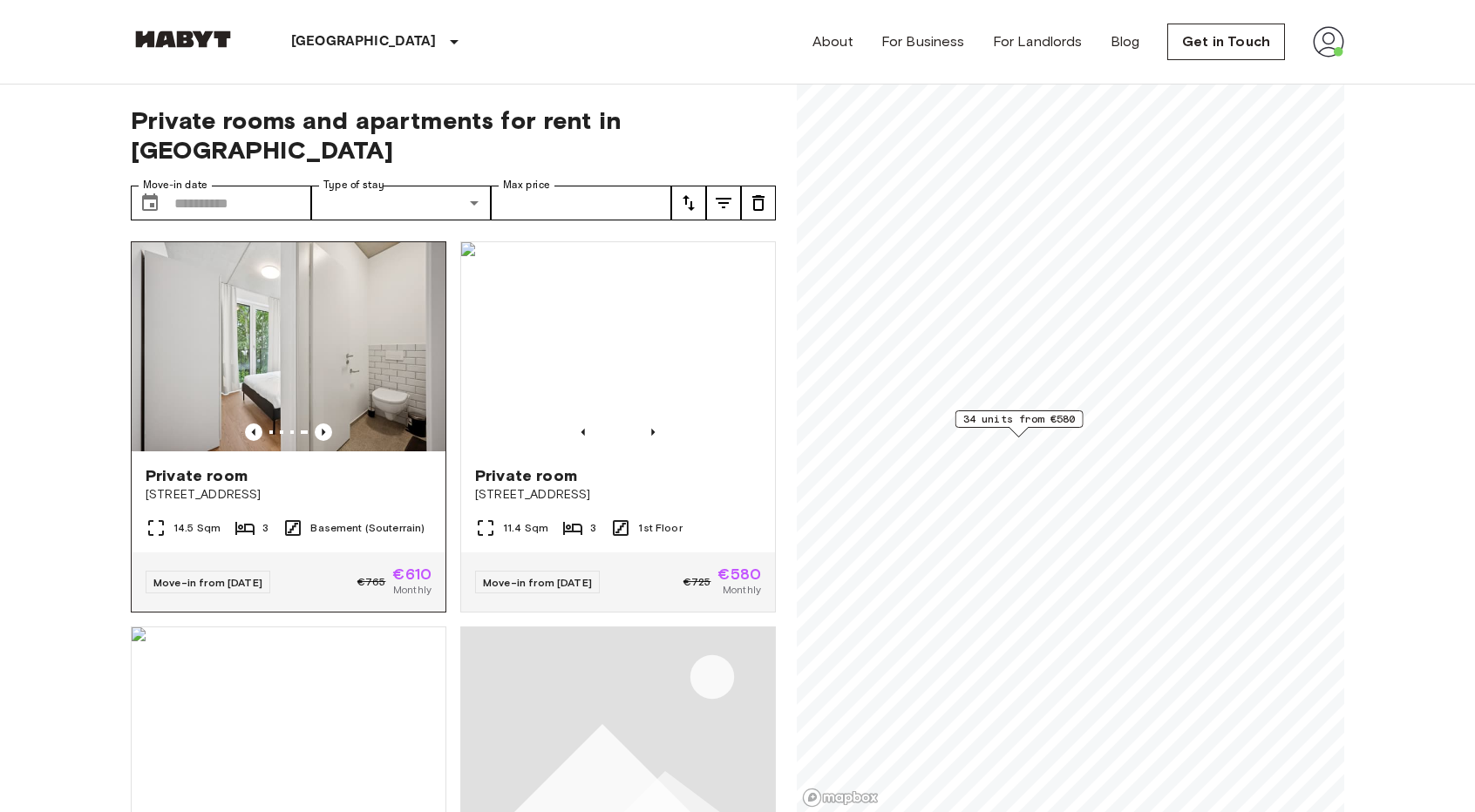
click at [359, 296] on img at bounding box center [288, 346] width 314 height 209
click at [322, 424] on icon "Previous image" at bounding box center [324, 433] width 18 height 18
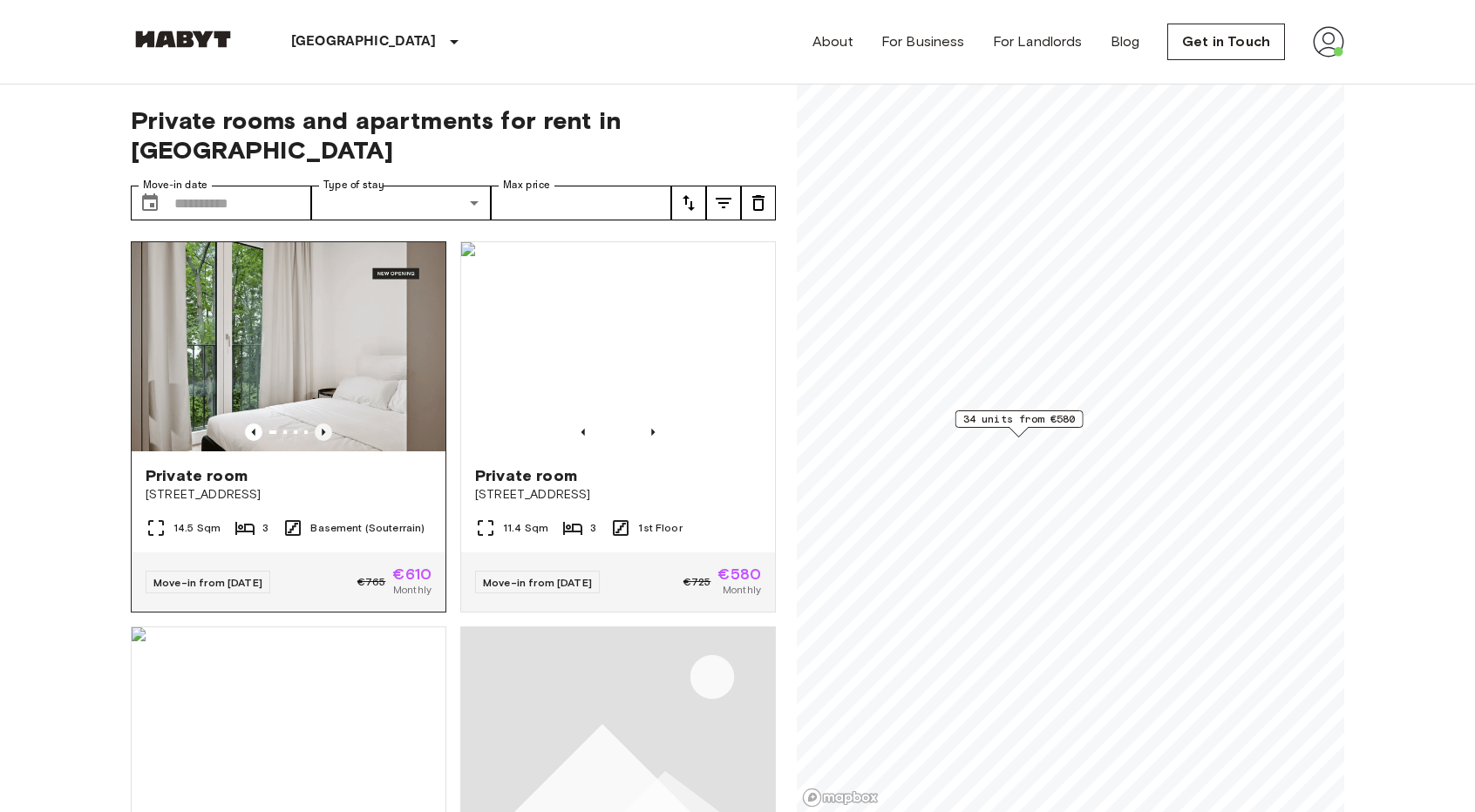
click at [321, 424] on icon "Previous image" at bounding box center [324, 433] width 18 height 18
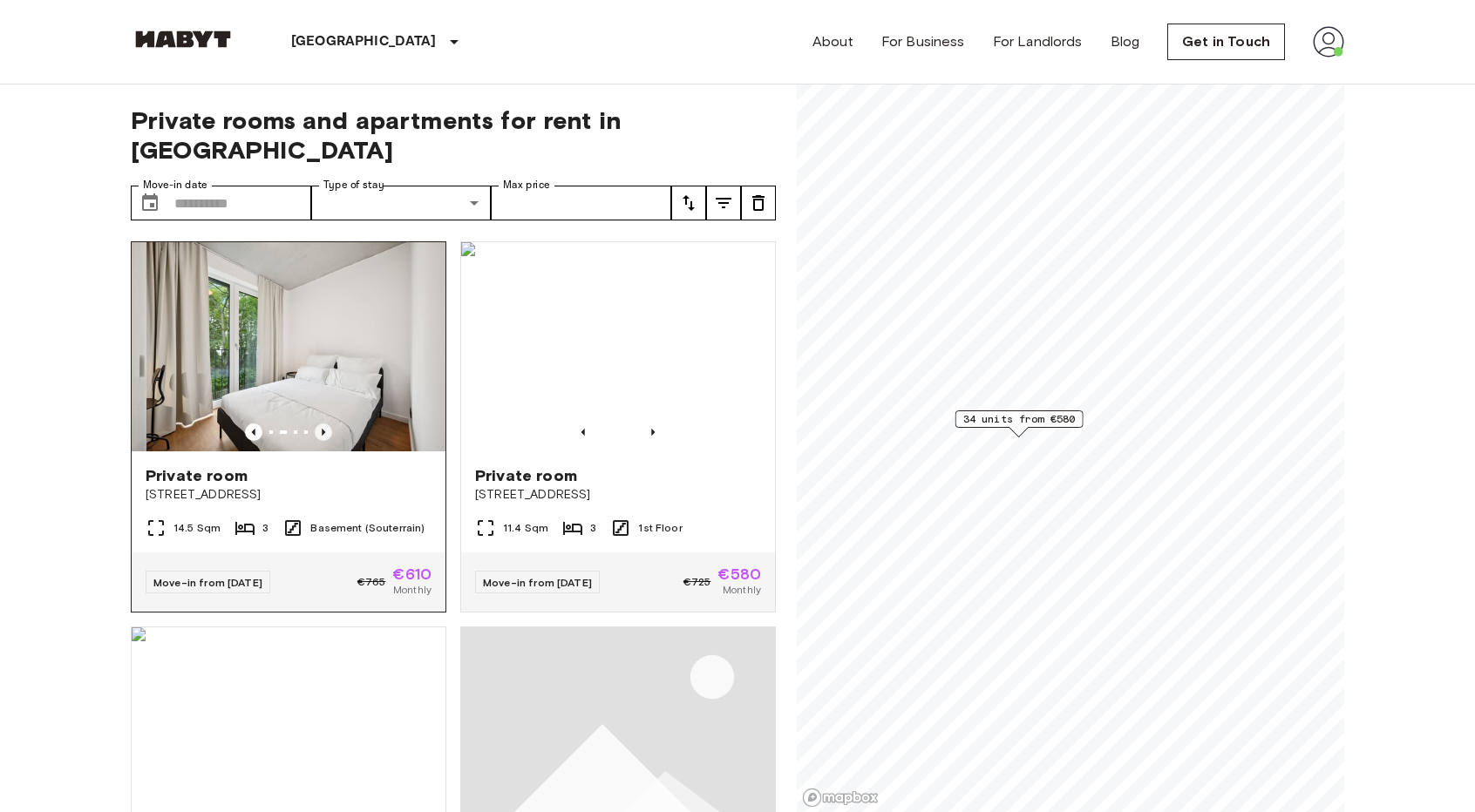
click at [321, 424] on icon "Previous image" at bounding box center [324, 433] width 18 height 18
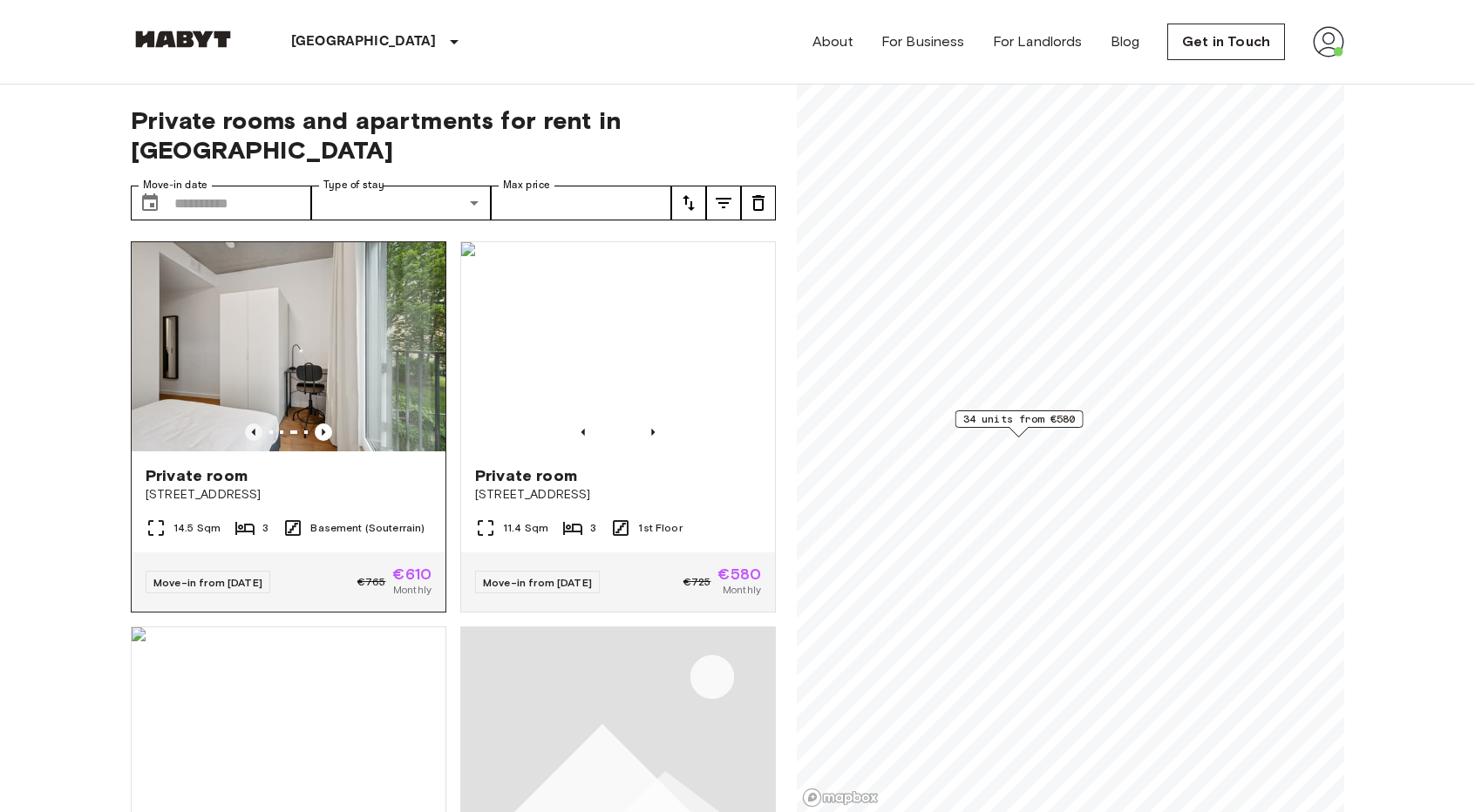
click at [254, 424] on icon "Previous image" at bounding box center [254, 433] width 18 height 18
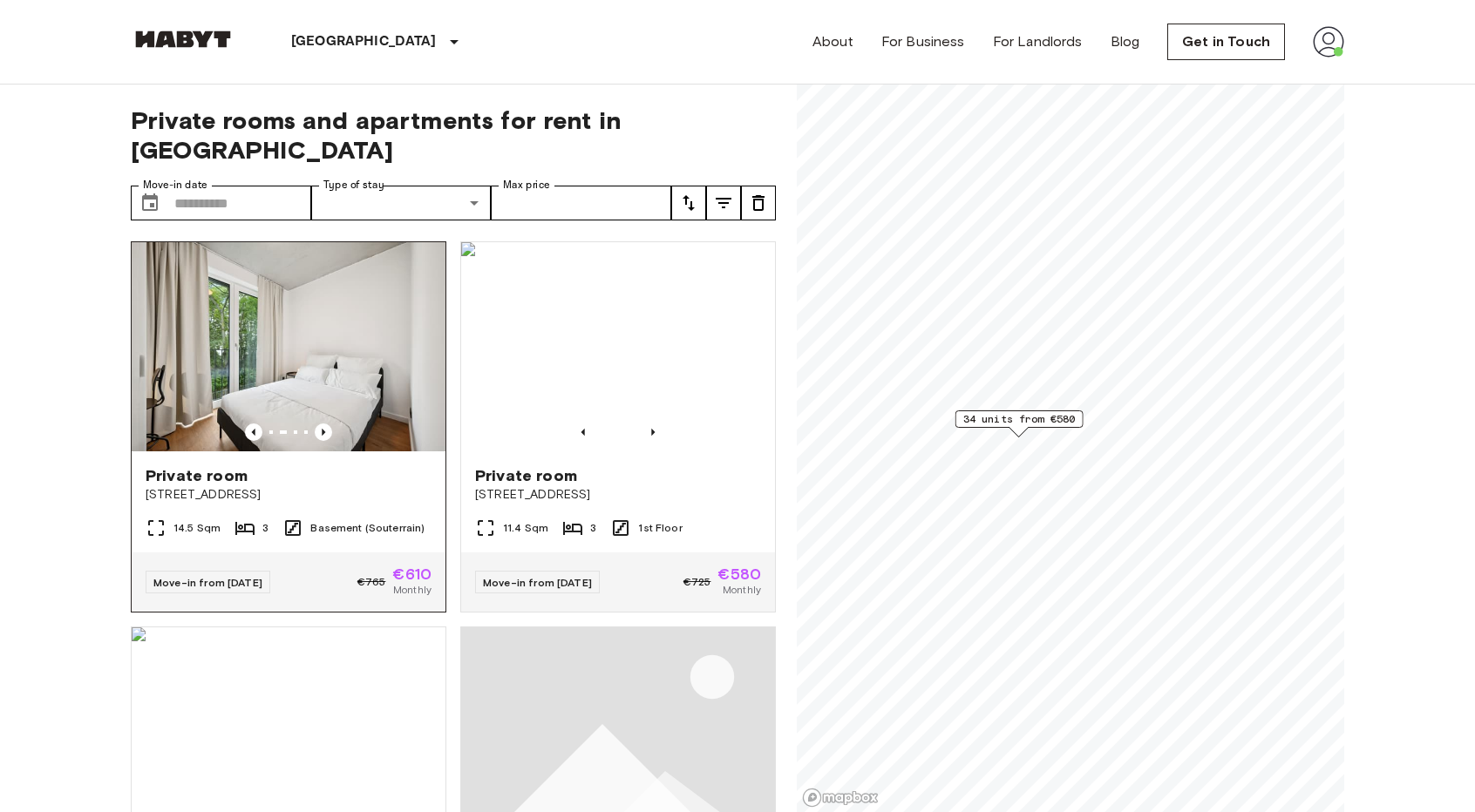
click at [332, 333] on img at bounding box center [288, 346] width 314 height 209
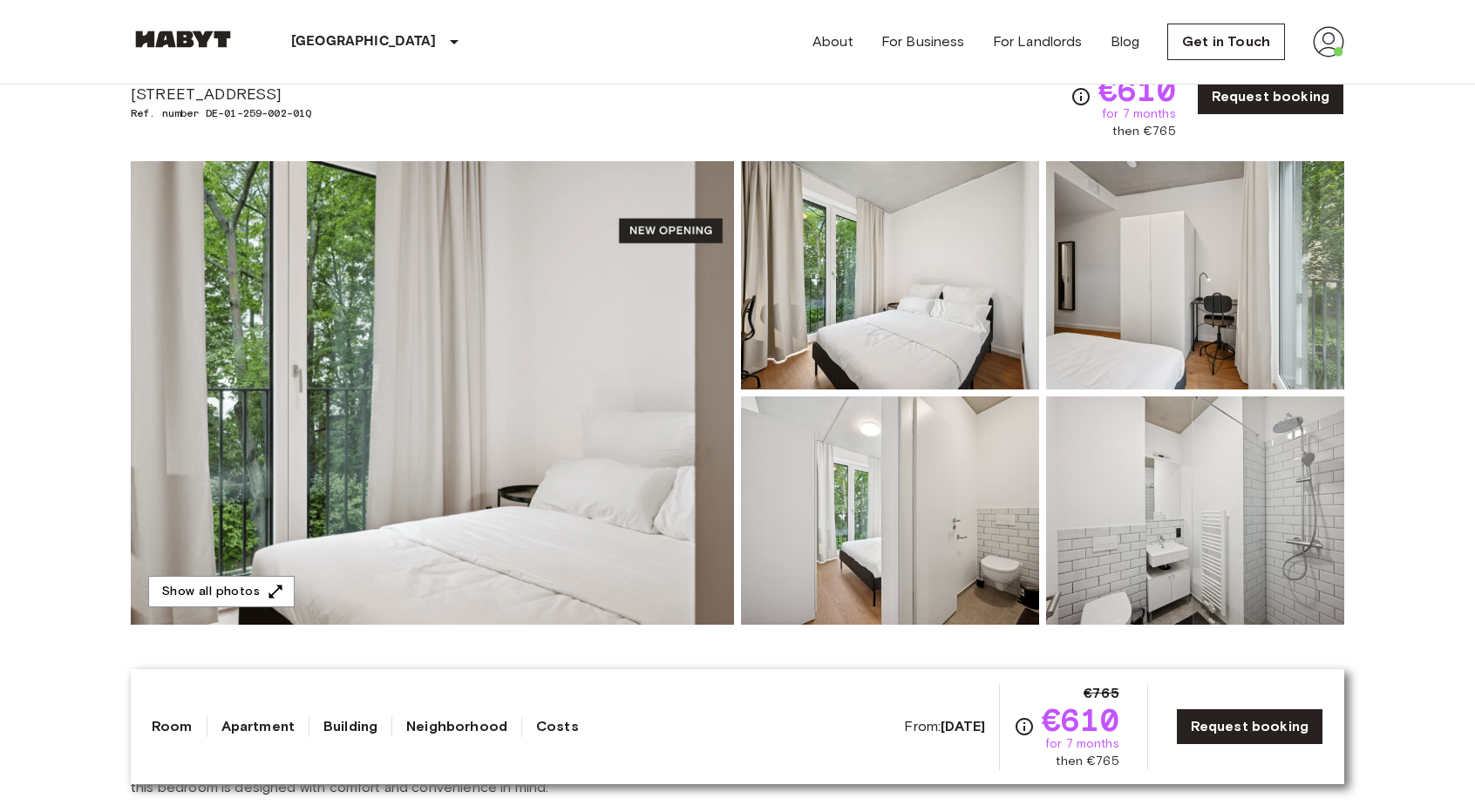
scroll to position [87, 0]
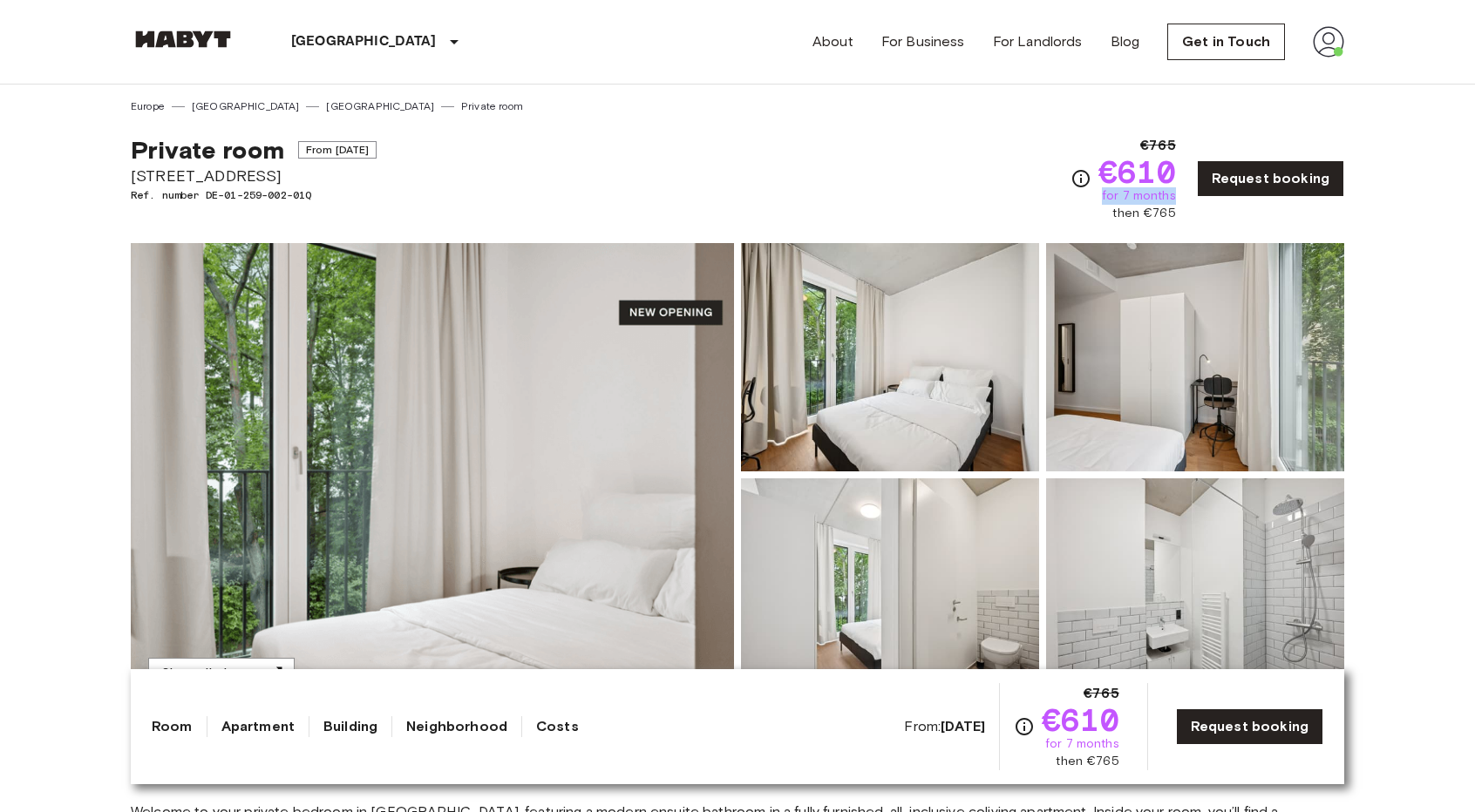
drag, startPoint x: 1112, startPoint y: 193, endPoint x: 1188, endPoint y: 195, distance: 76.0
click at [1188, 195] on div "€765 €610 for 7 months then €765 Request booking" at bounding box center [1207, 178] width 274 height 87
click at [982, 168] on div "Private room From [DATE] [STREET_ADDRESS]. number DE-01-259-002-01Q €765 €610 f…" at bounding box center [737, 168] width 1213 height 108
